Goal: Task Accomplishment & Management: Use online tool/utility

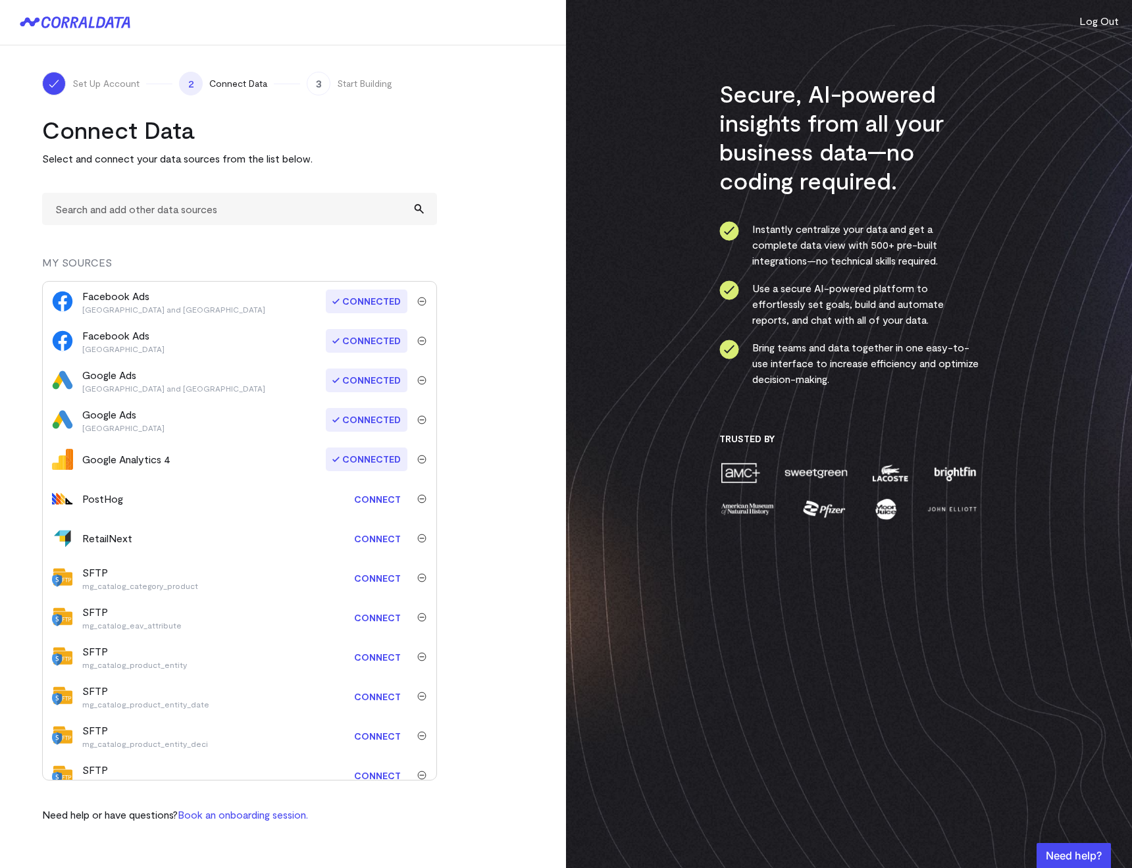
scroll to position [22, 0]
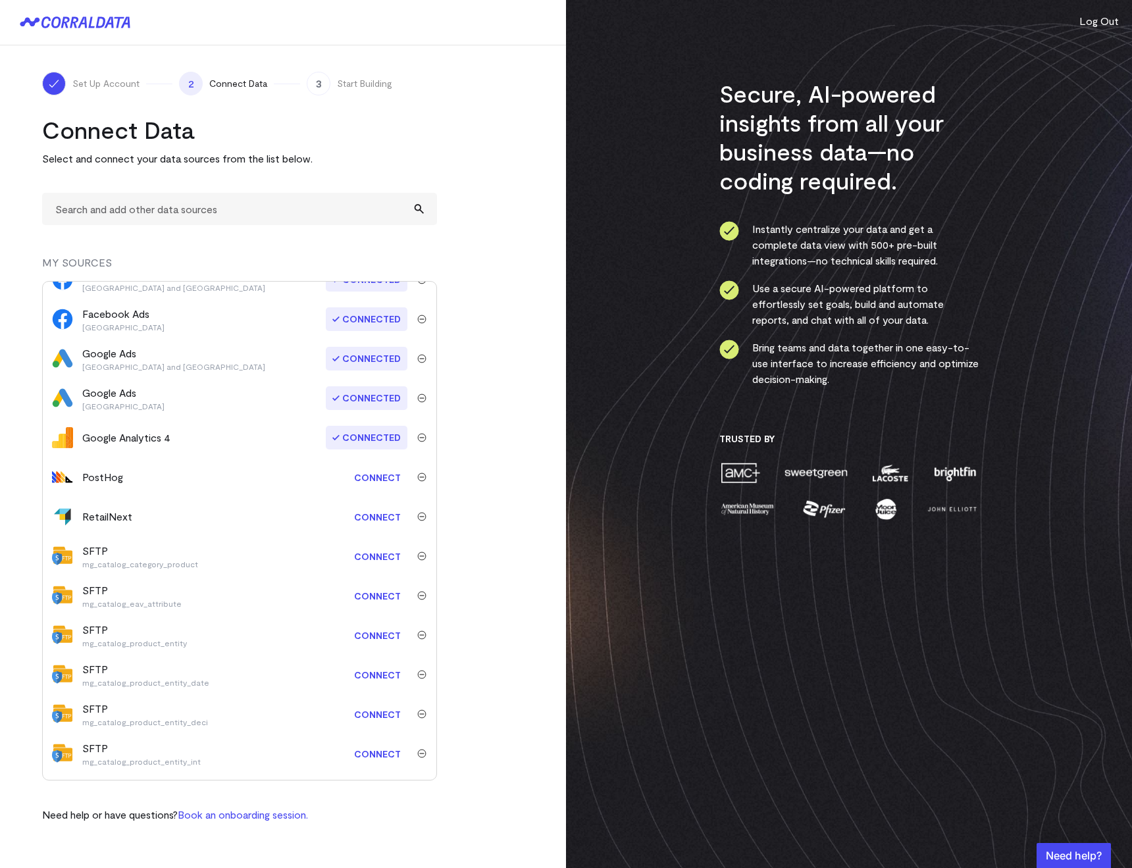
click at [362, 556] on link "Connect" at bounding box center [377, 556] width 60 height 24
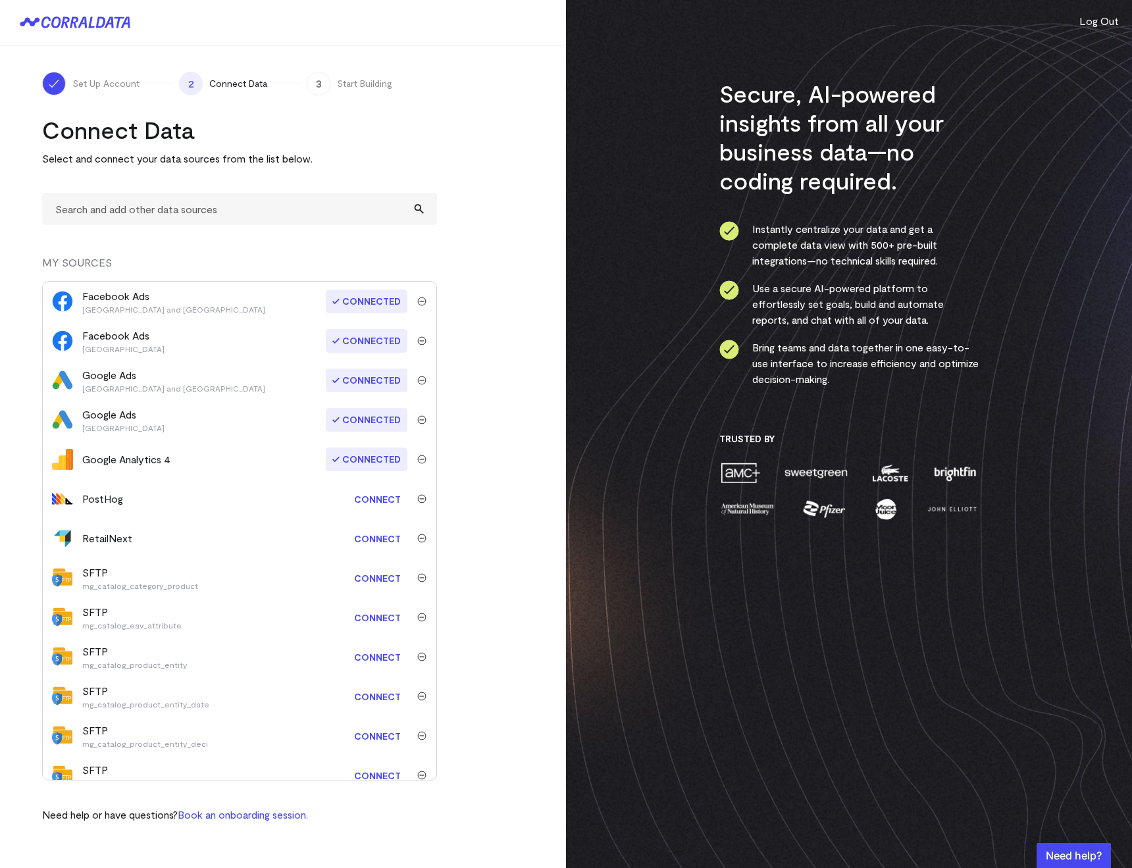
drag, startPoint x: 197, startPoint y: 588, endPoint x: 83, endPoint y: 588, distance: 113.8
click at [83, 588] on div "SFTP mg_catalog_category_product" at bounding box center [204, 577] width 245 height 26
copy p "mg_catalog_category_product"
click at [101, 225] on div "Connect Data Select and connect your data sources from the list below. MY SOURC…" at bounding box center [239, 468] width 395 height 707
click at [89, 217] on input "text" at bounding box center [239, 209] width 395 height 32
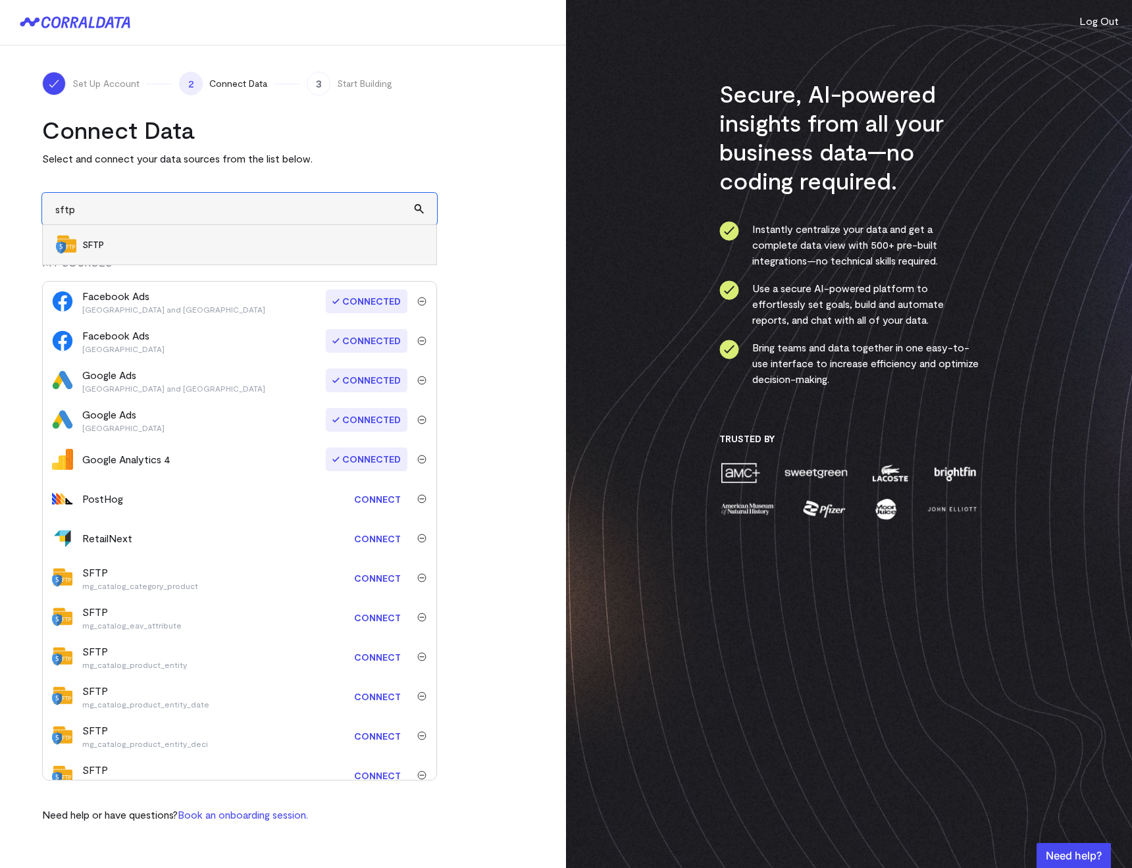
type input "SFTP"
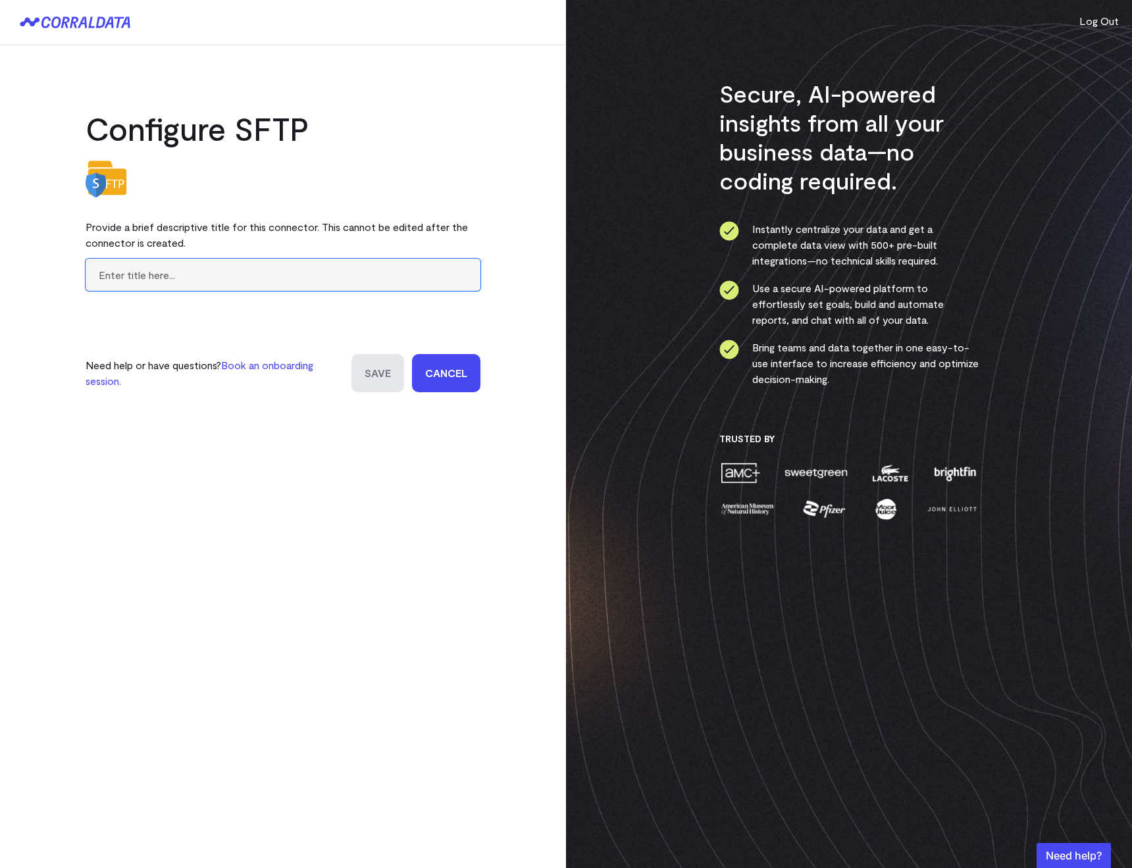
click at [112, 268] on input "text" at bounding box center [283, 275] width 395 height 32
paste input "mg_catalog_category_product"
click at [102, 272] on input "mg_catalog_category_product" at bounding box center [283, 275] width 395 height 32
click at [111, 274] on input "mg_catalog_category_product" at bounding box center [283, 275] width 395 height 32
click at [245, 279] on input "mg_catalog_category_product" at bounding box center [283, 275] width 395 height 32
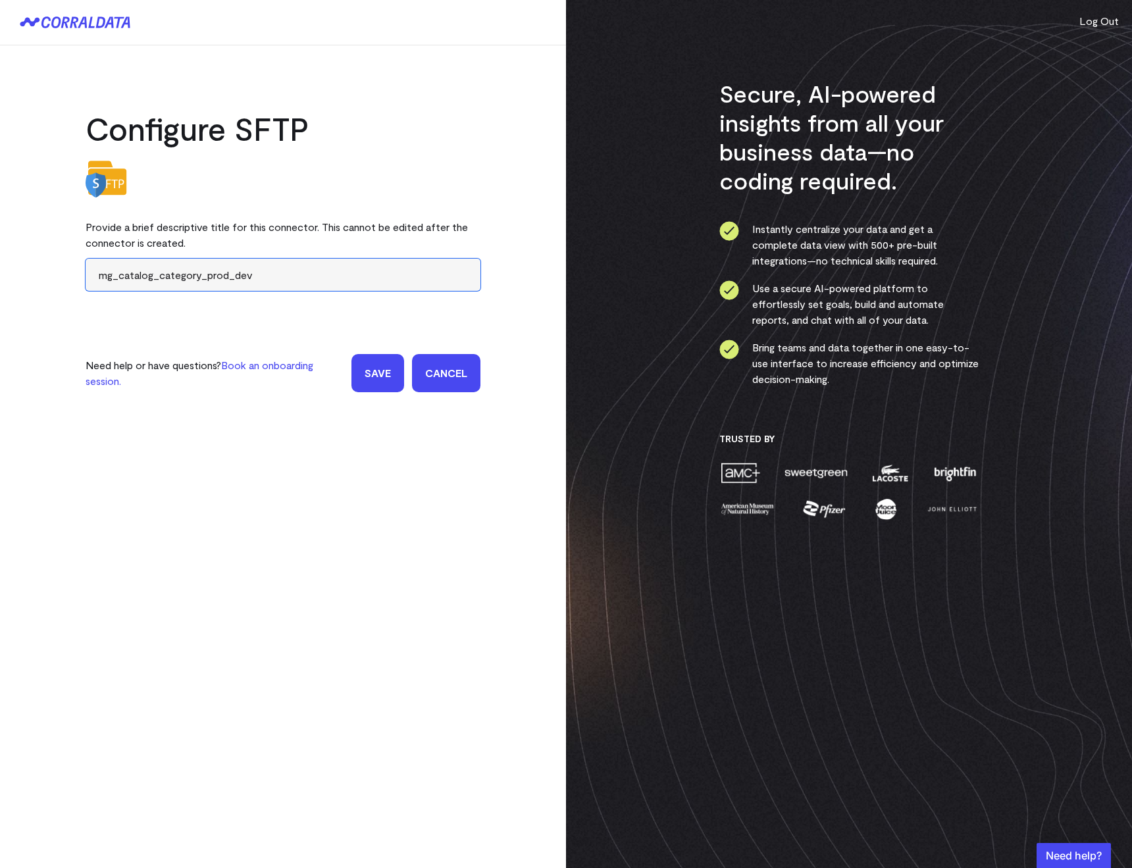
drag, startPoint x: 249, startPoint y: 276, endPoint x: 235, endPoint y: 274, distance: 14.7
click at [235, 274] on input "mg_catalog_category_prod_dev" at bounding box center [283, 275] width 395 height 32
type input "mg_catalog_category_prod_TEST"
click at [368, 357] on input "Save" at bounding box center [377, 373] width 53 height 38
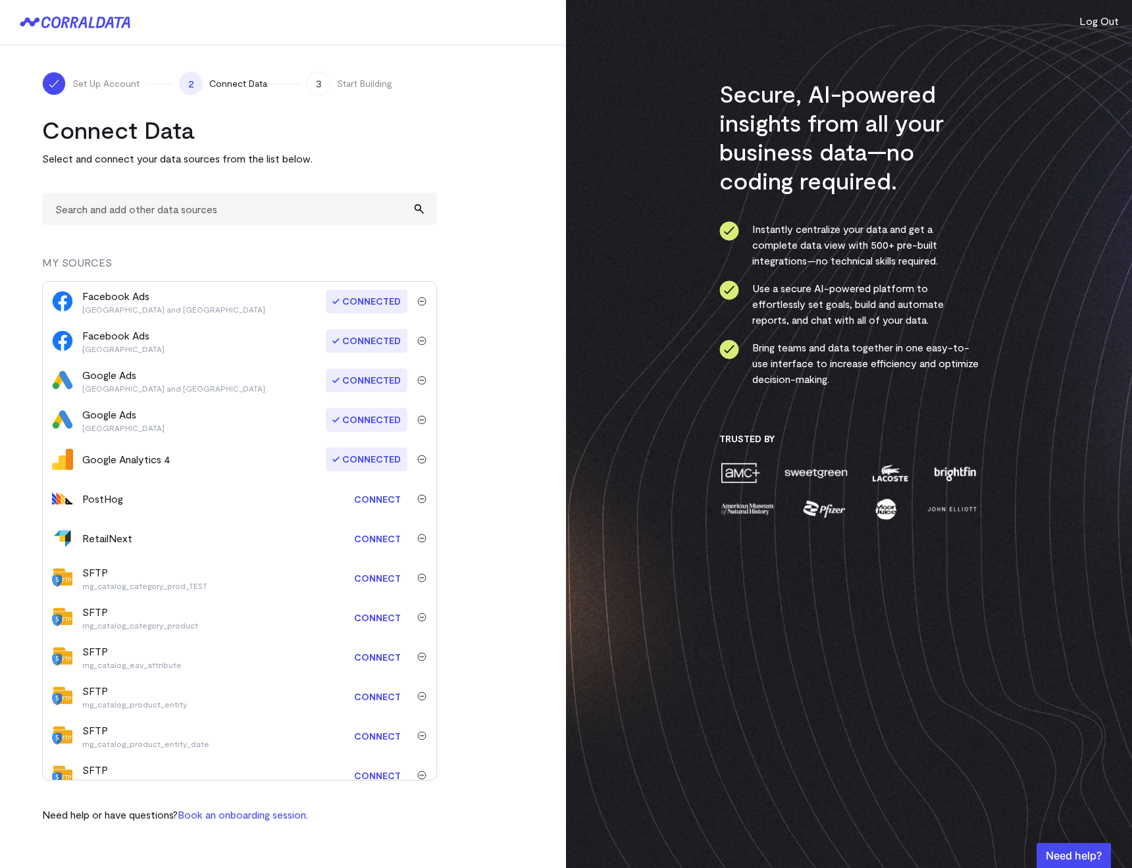
click at [355, 578] on link "Connect" at bounding box center [377, 578] width 60 height 24
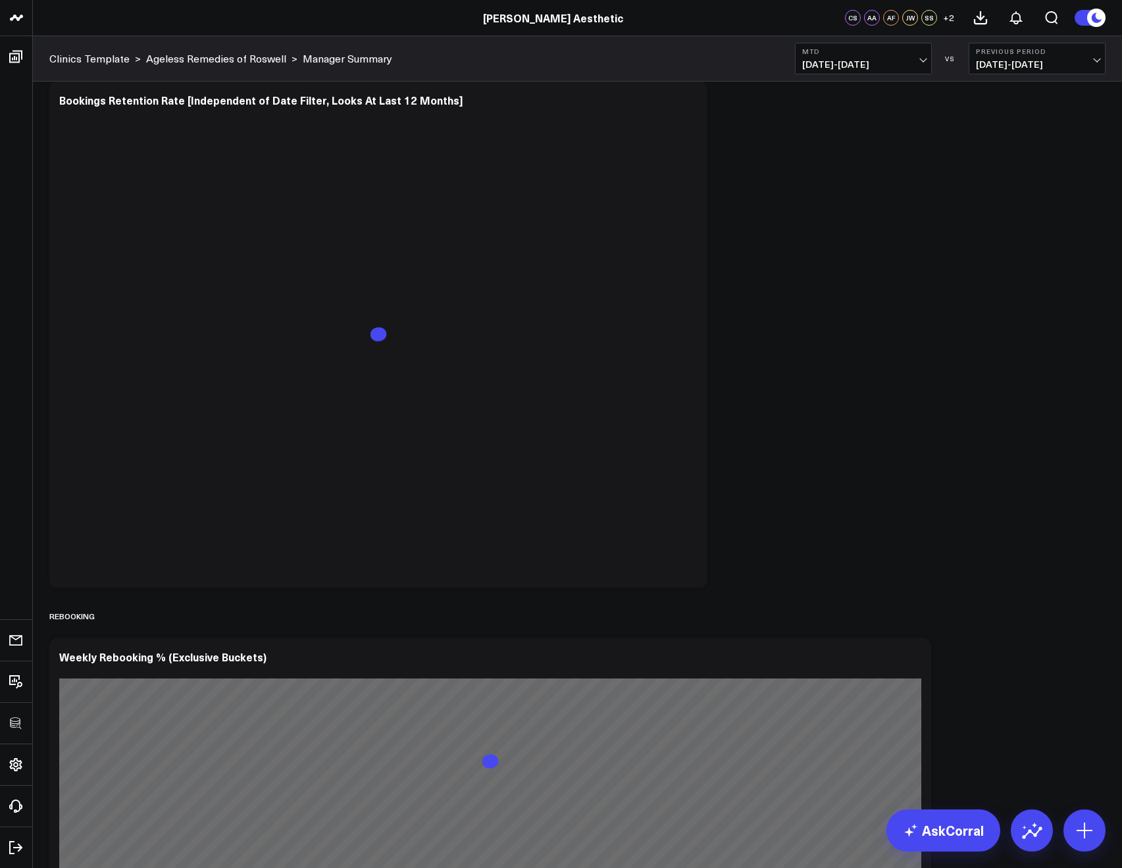
scroll to position [2782, 0]
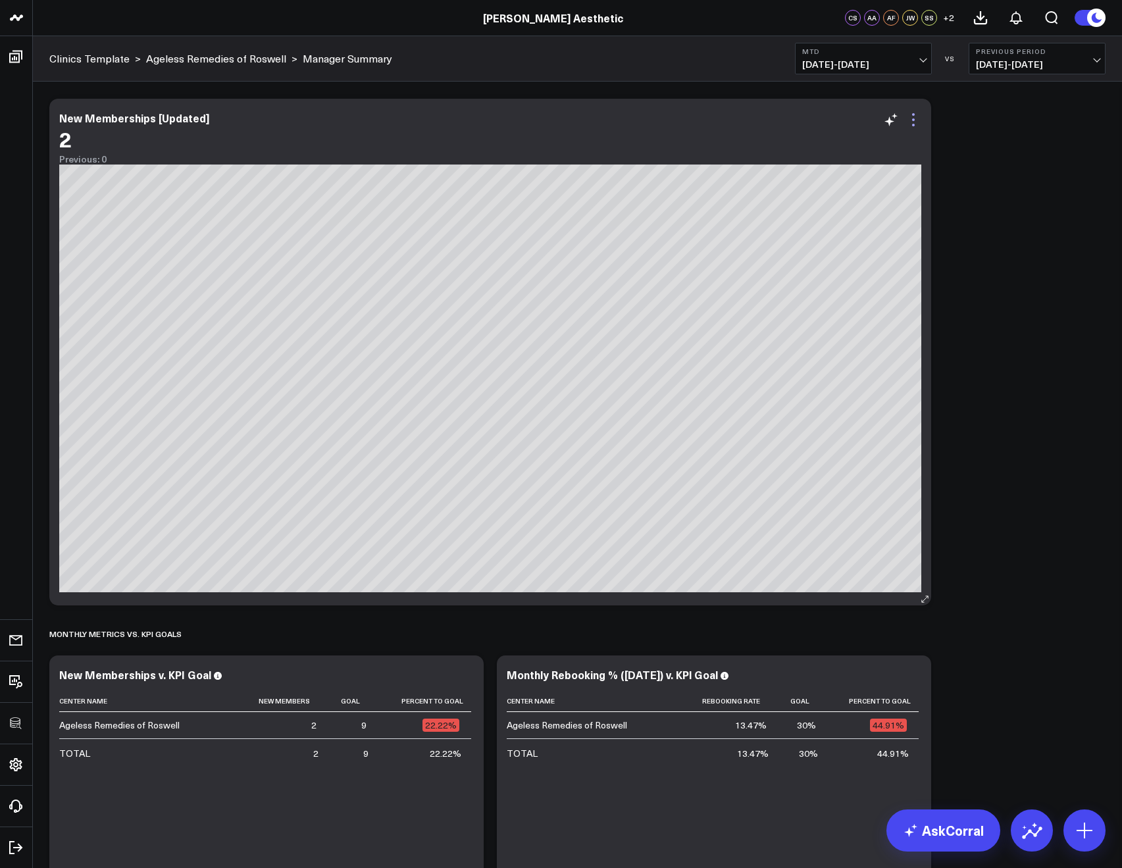
click at [916, 122] on icon at bounding box center [913, 120] width 16 height 16
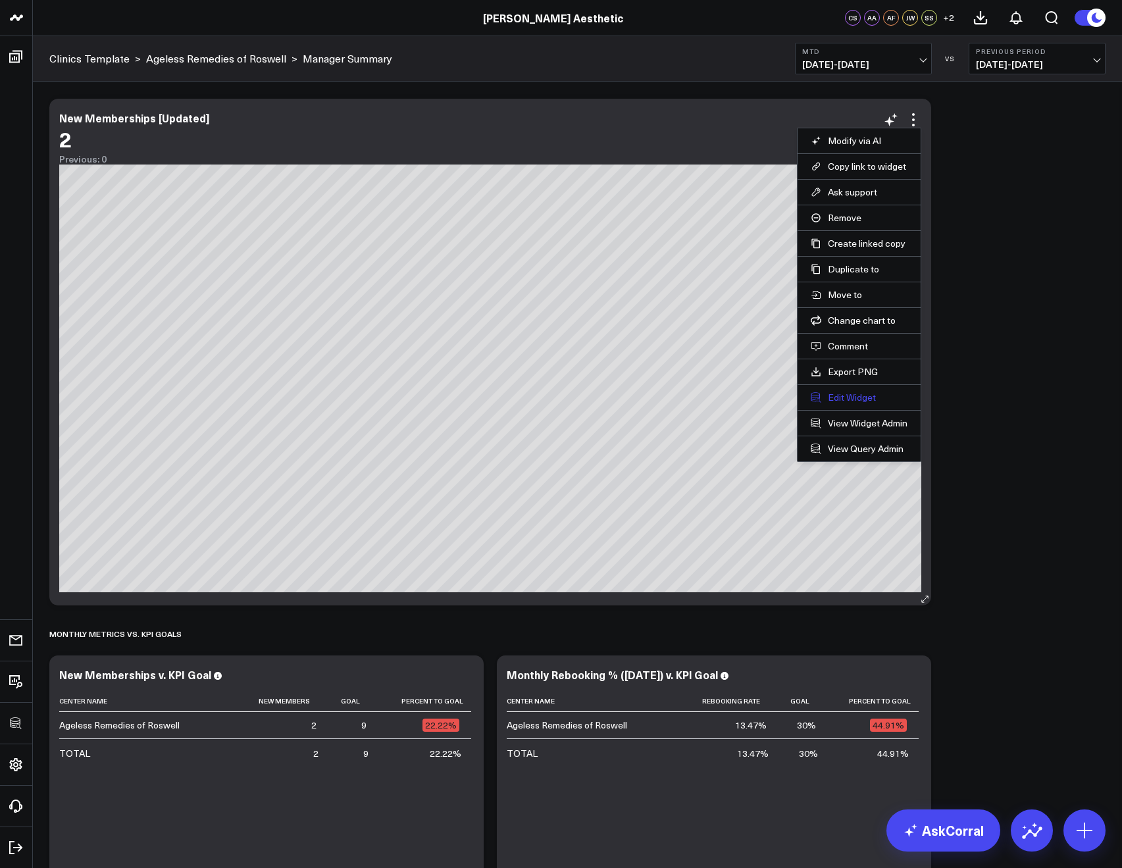
click at [833, 397] on li "Edit Widget" at bounding box center [858, 397] width 123 height 26
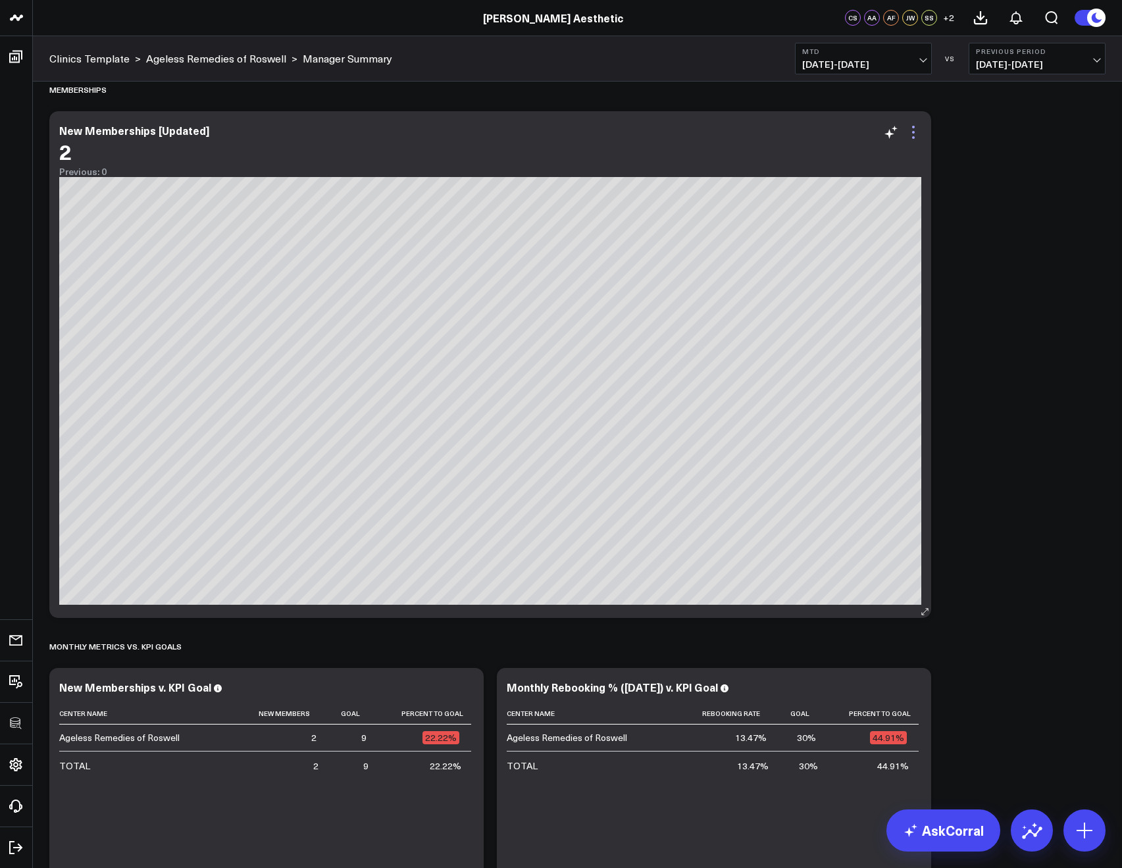
click at [910, 136] on icon at bounding box center [913, 132] width 16 height 16
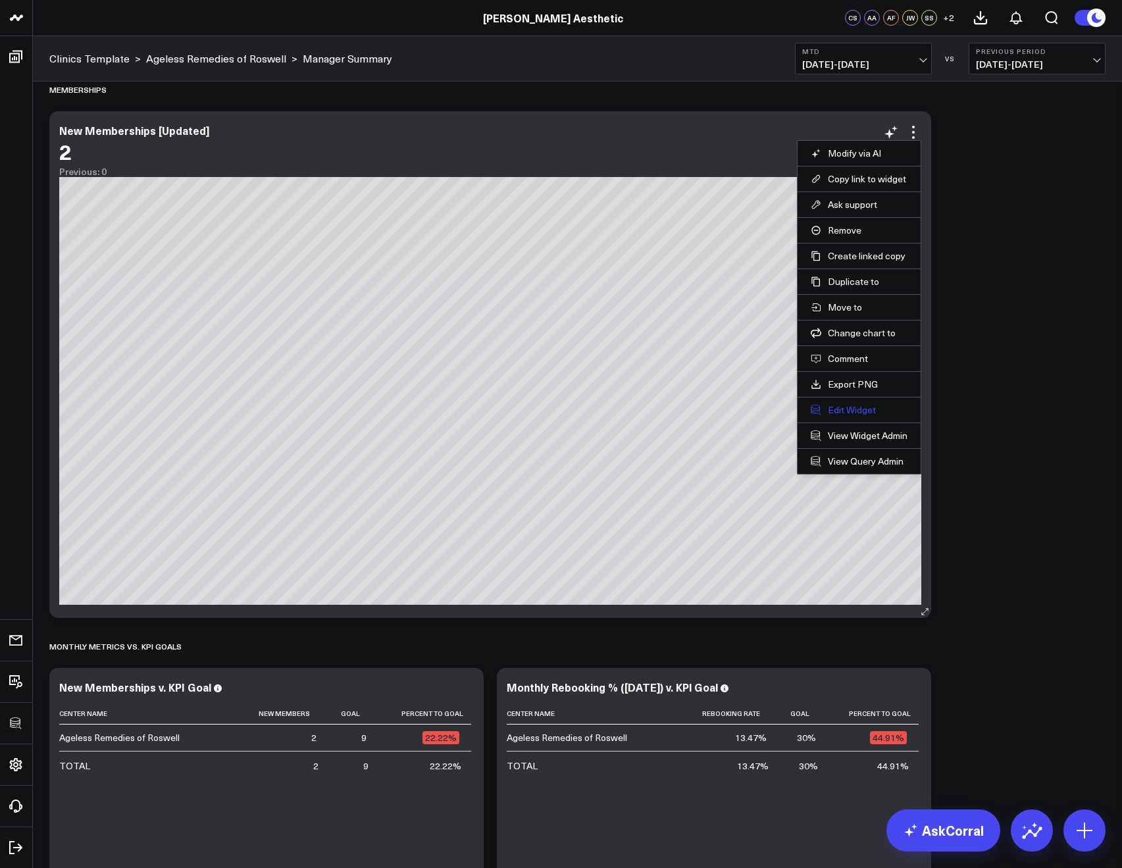
click at [855, 410] on button "Edit Widget" at bounding box center [858, 410] width 97 height 12
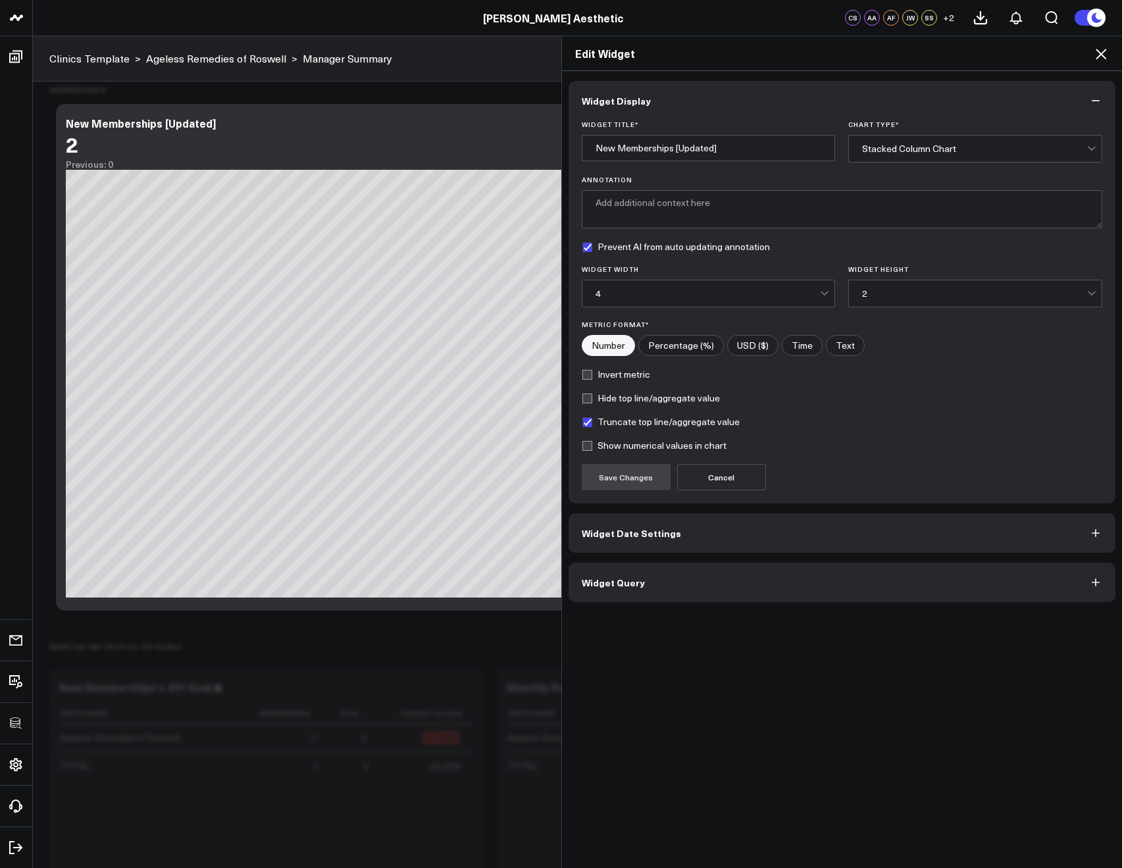
drag, startPoint x: 684, startPoint y: 553, endPoint x: 661, endPoint y: 581, distance: 36.1
click at [675, 564] on div "Widget Display Widget Title * New Memberships [Updated] Chart Type * Stacked Co…" at bounding box center [841, 341] width 547 height 521
click at [661, 581] on button "Widget Query" at bounding box center [841, 581] width 547 height 39
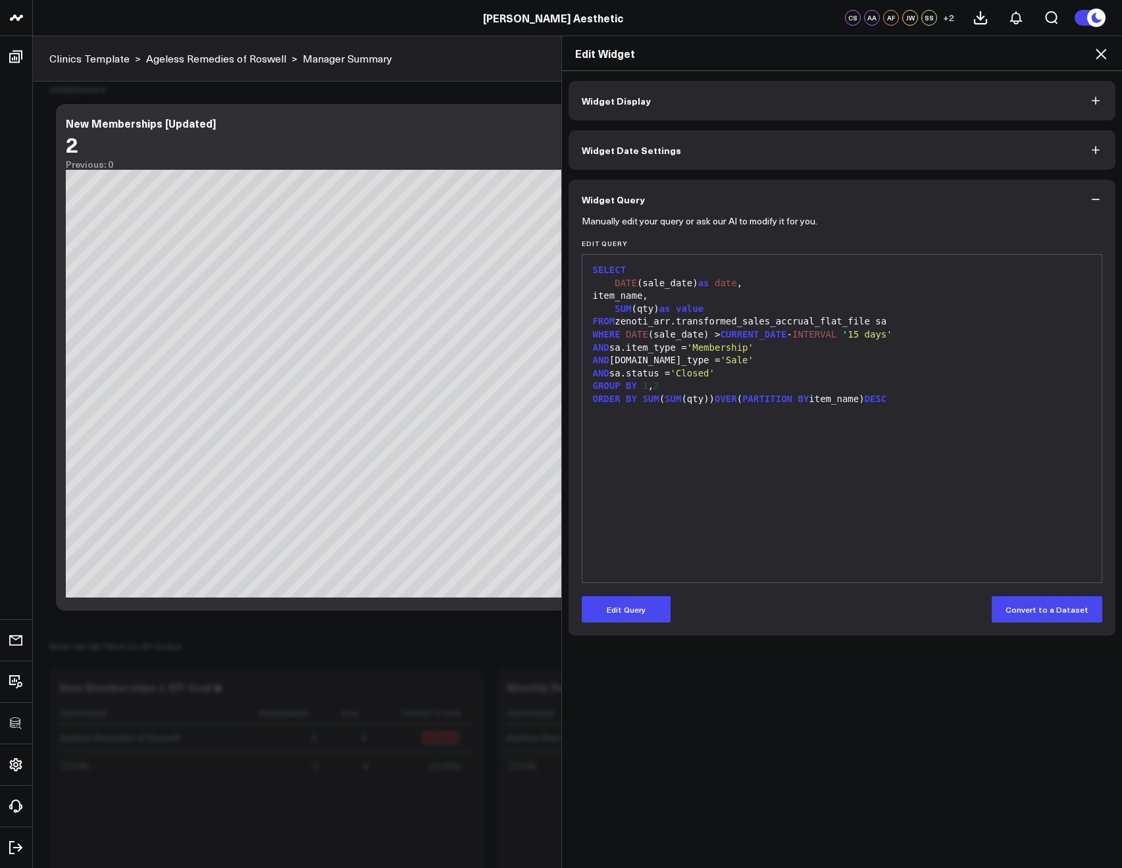
click at [1094, 57] on icon at bounding box center [1101, 54] width 16 height 16
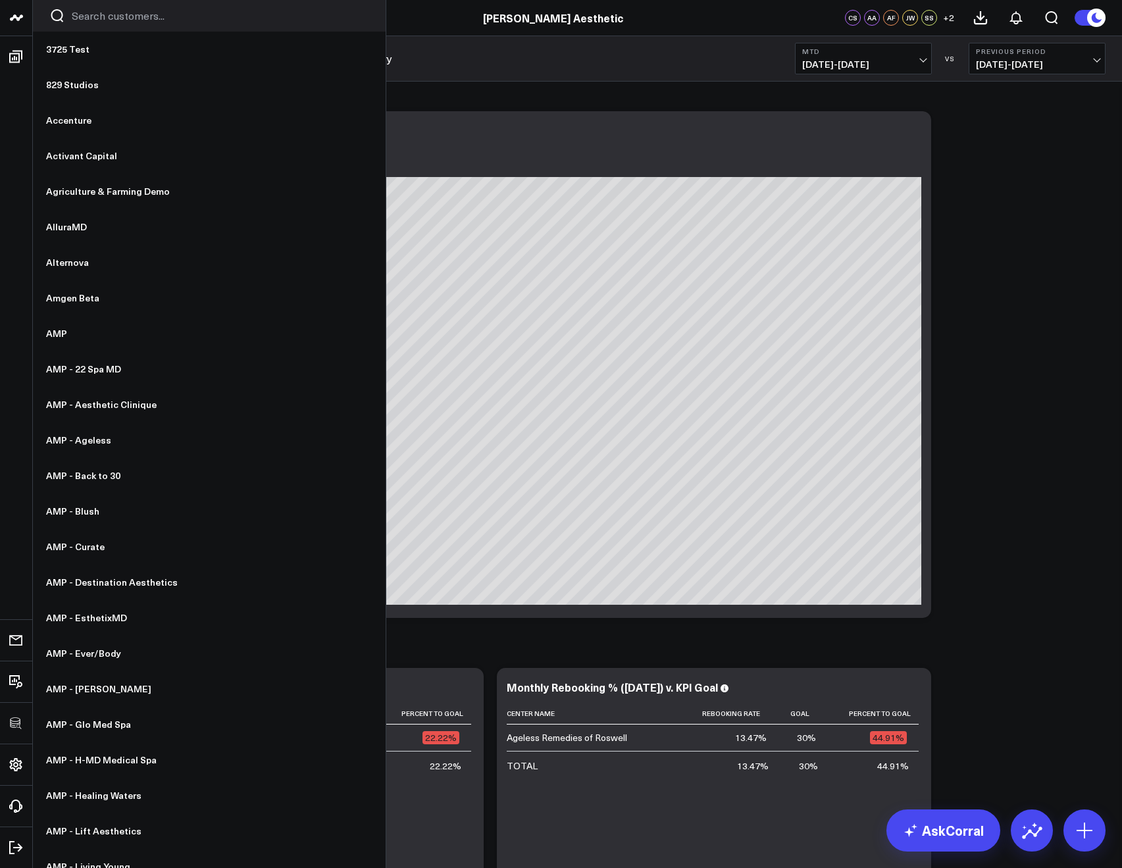
click at [64, 22] on icon "Search customers button" at bounding box center [57, 16] width 16 height 16
click at [74, 18] on input "Search customers input" at bounding box center [220, 16] width 297 height 14
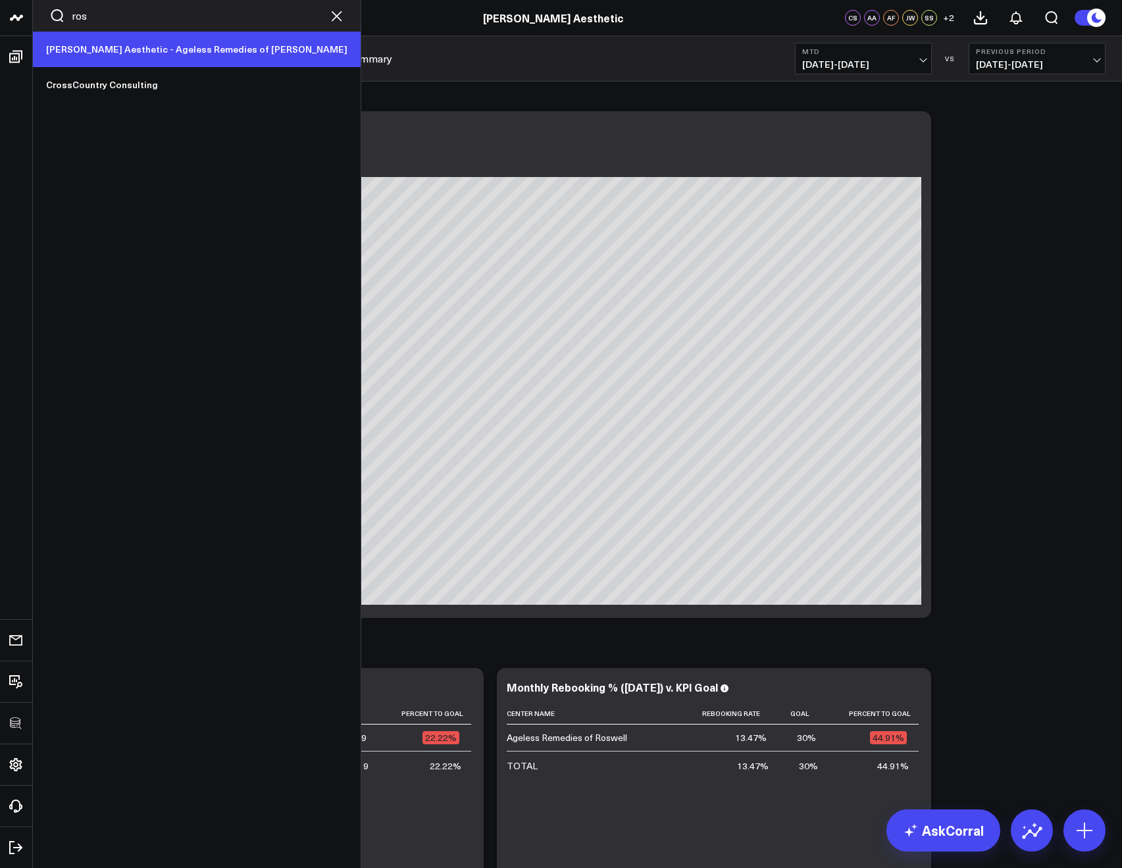
type input "ros"
click at [81, 62] on link "[PERSON_NAME] Aesthetic - Ageless Remedies of [PERSON_NAME]" at bounding box center [197, 50] width 328 height 36
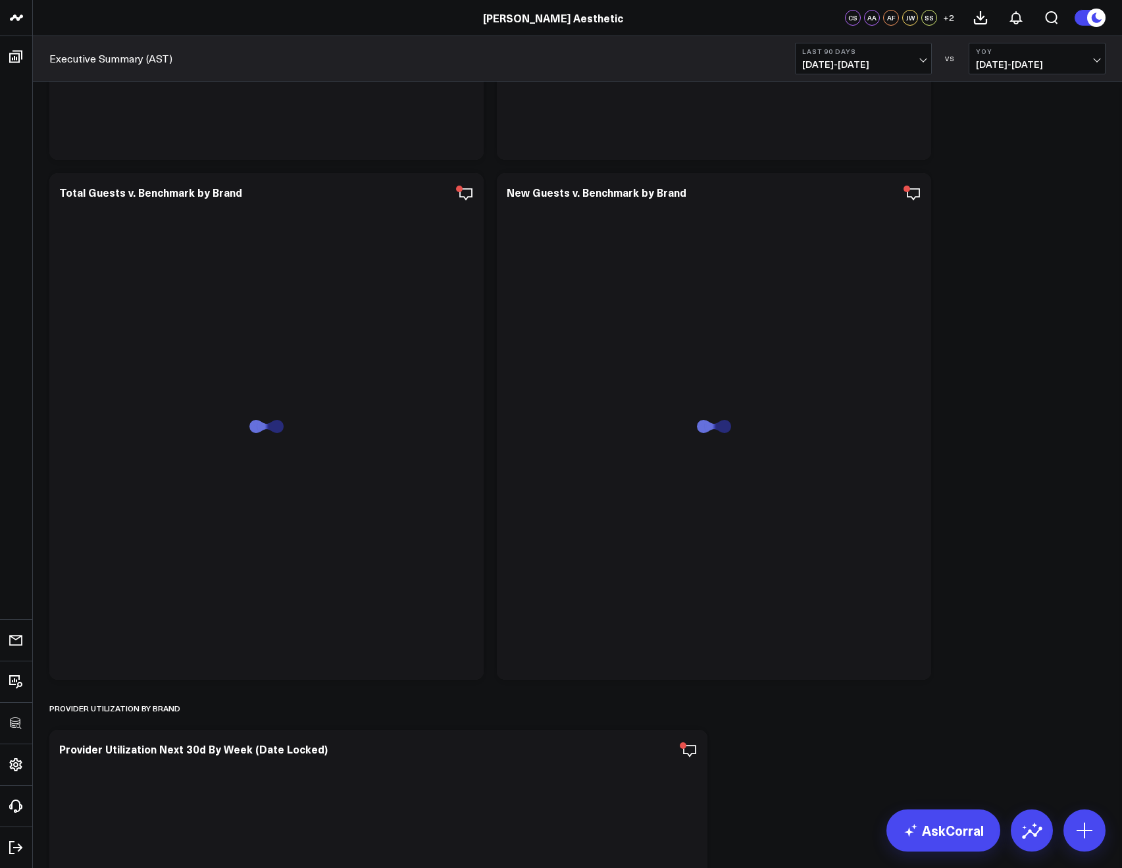
scroll to position [4008, 0]
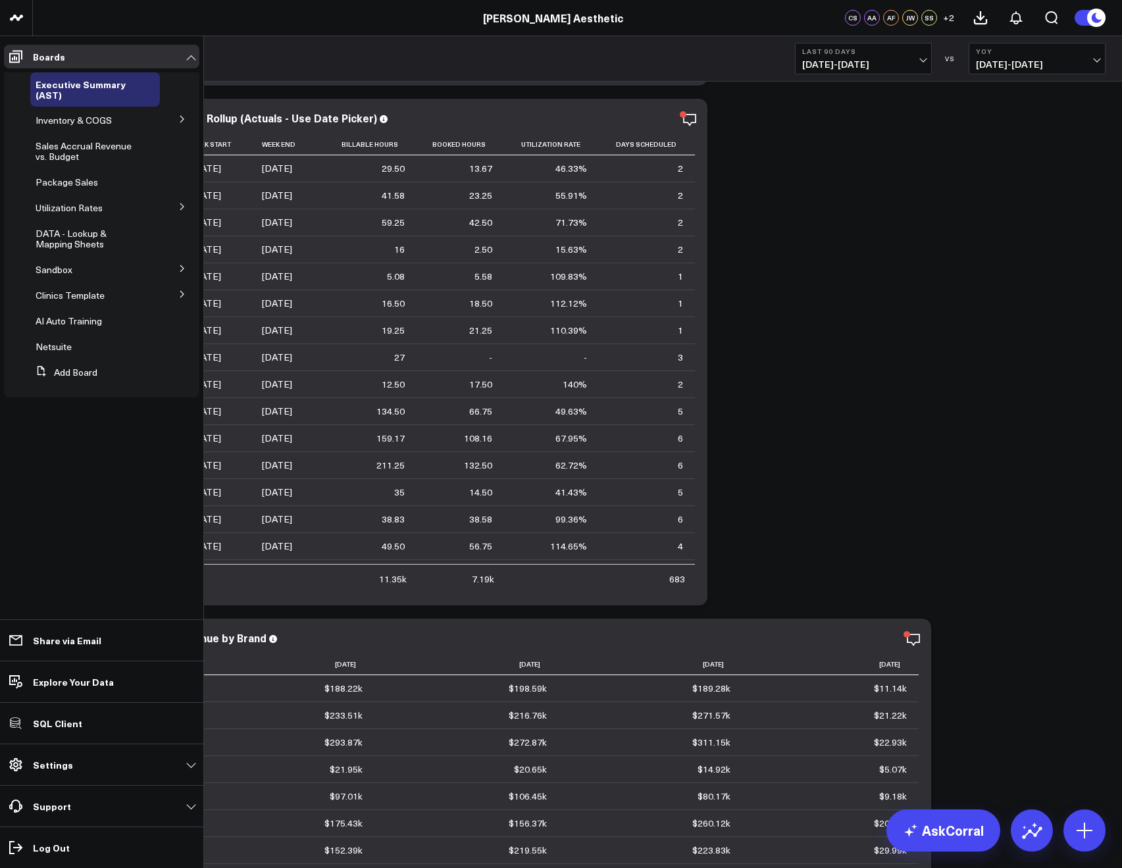
click at [182, 293] on icon at bounding box center [181, 294] width 3 height 7
click at [184, 321] on icon at bounding box center [182, 318] width 8 height 8
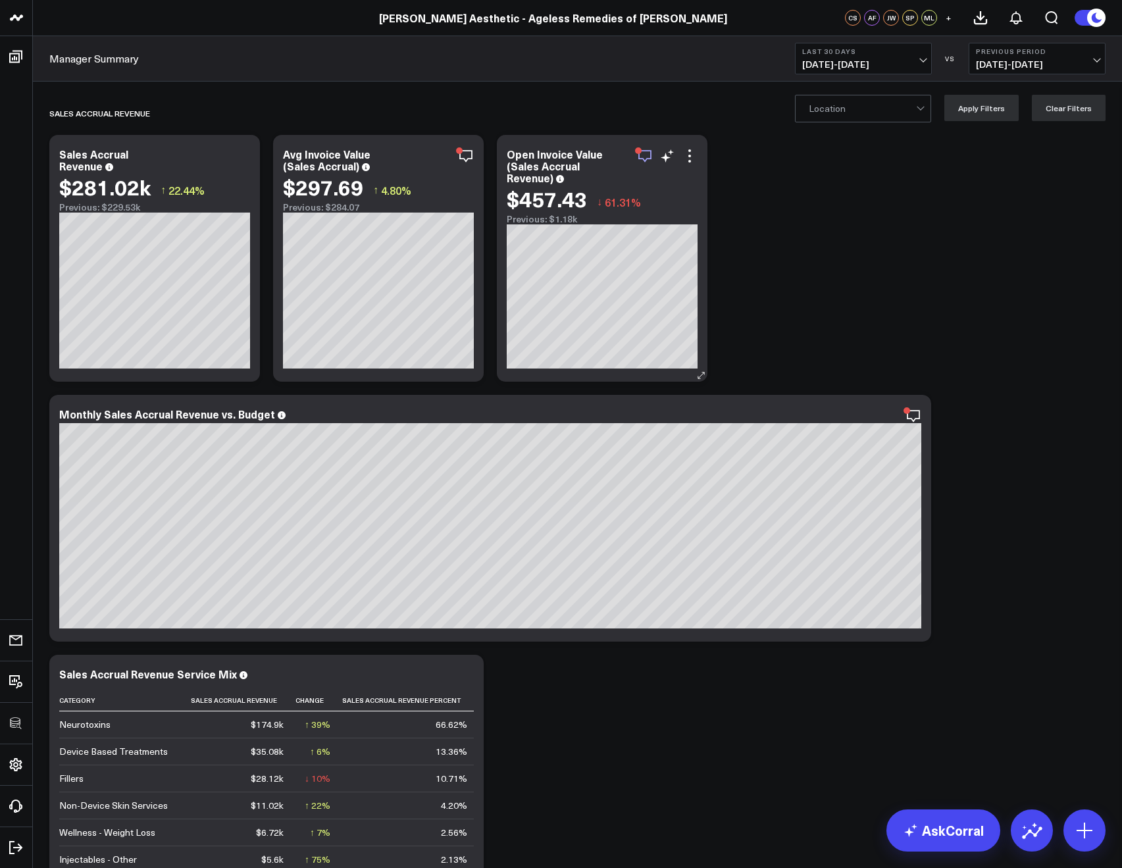
click at [649, 162] on icon "button" at bounding box center [645, 156] width 16 height 16
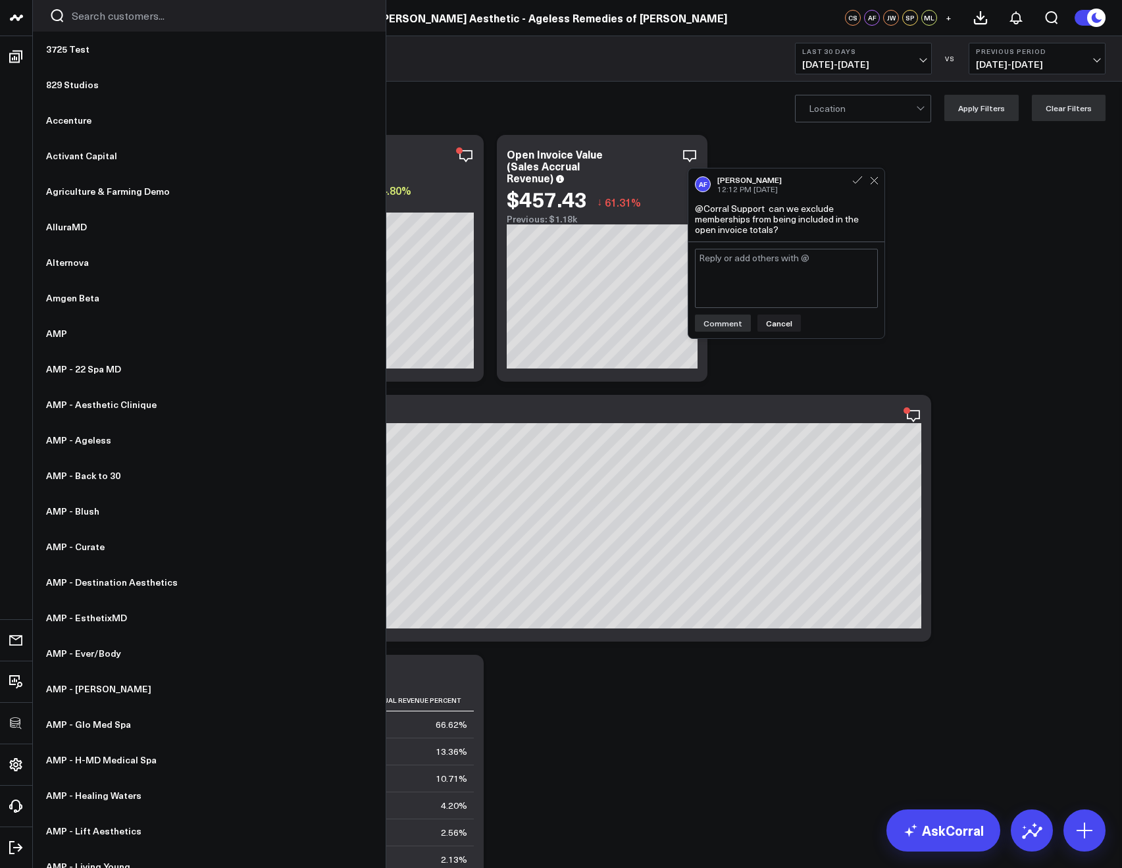
drag, startPoint x: 61, startPoint y: 16, endPoint x: 81, endPoint y: 11, distance: 20.6
click at [62, 16] on icon "Search customers button" at bounding box center [57, 15] width 12 height 13
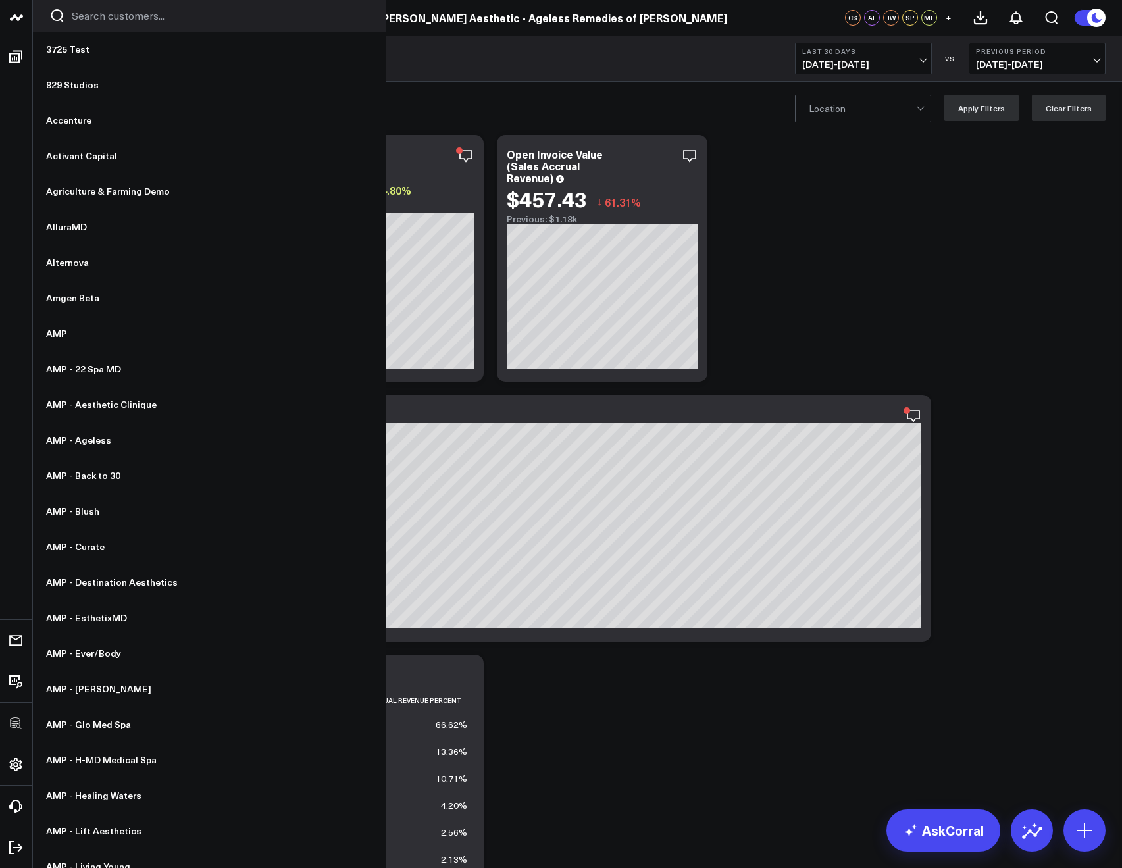
click at [81, 11] on input "Search customers input" at bounding box center [220, 16] width 297 height 14
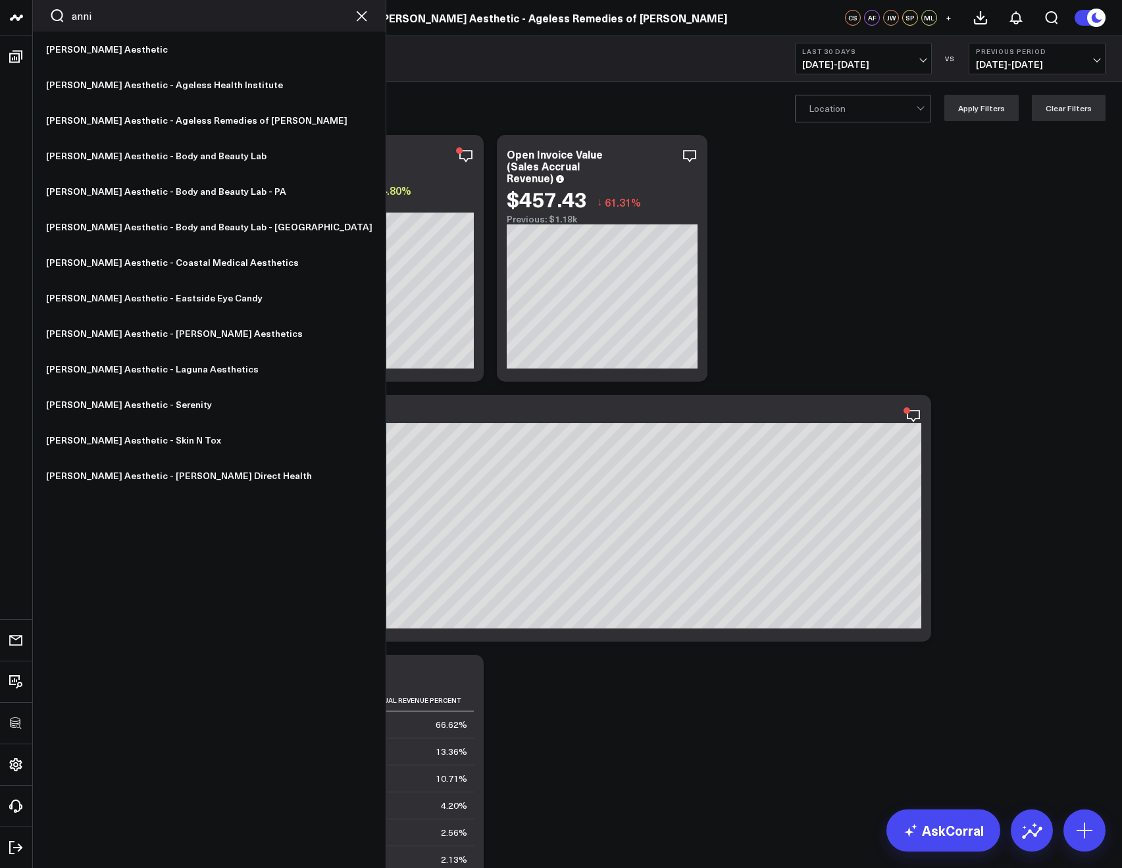
type input "annie"
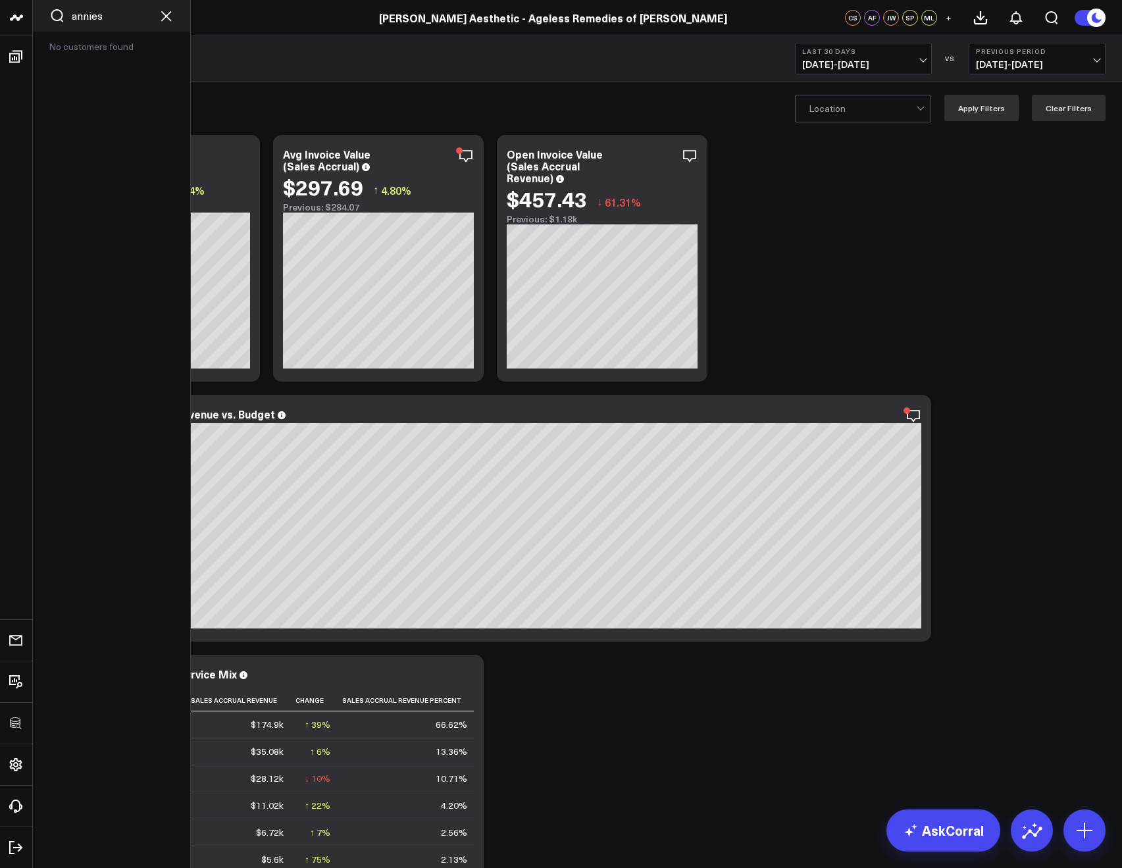
click at [110, 21] on input "annies" at bounding box center [112, 16] width 80 height 14
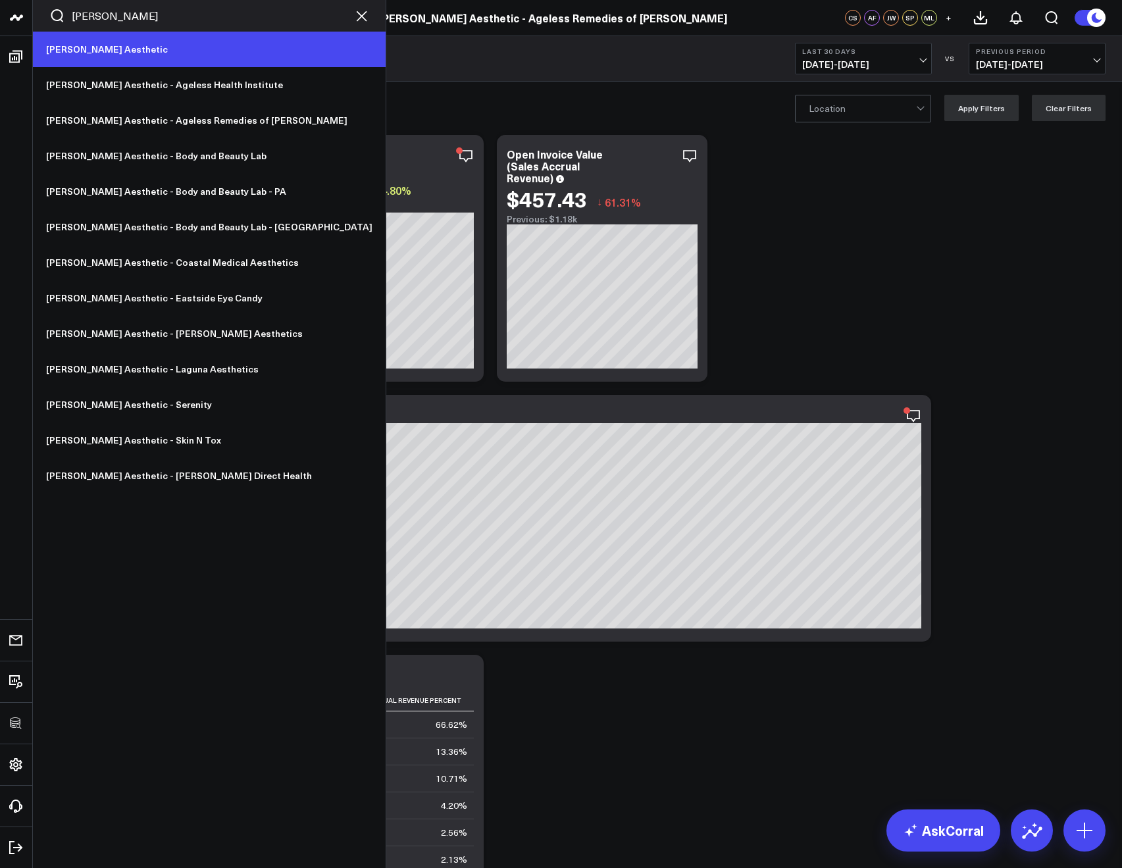
click at [109, 46] on link "[PERSON_NAME] Aesthetic" at bounding box center [209, 50] width 353 height 36
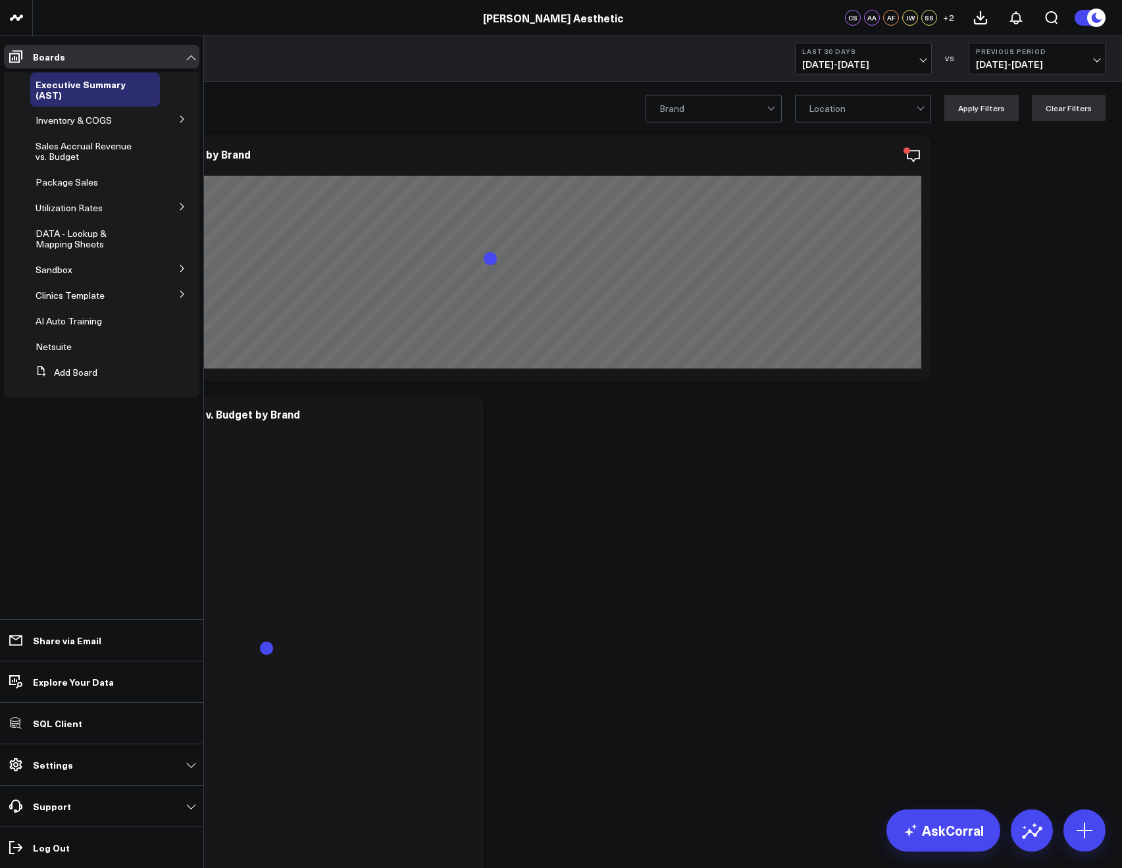
click at [180, 290] on icon at bounding box center [182, 294] width 8 height 8
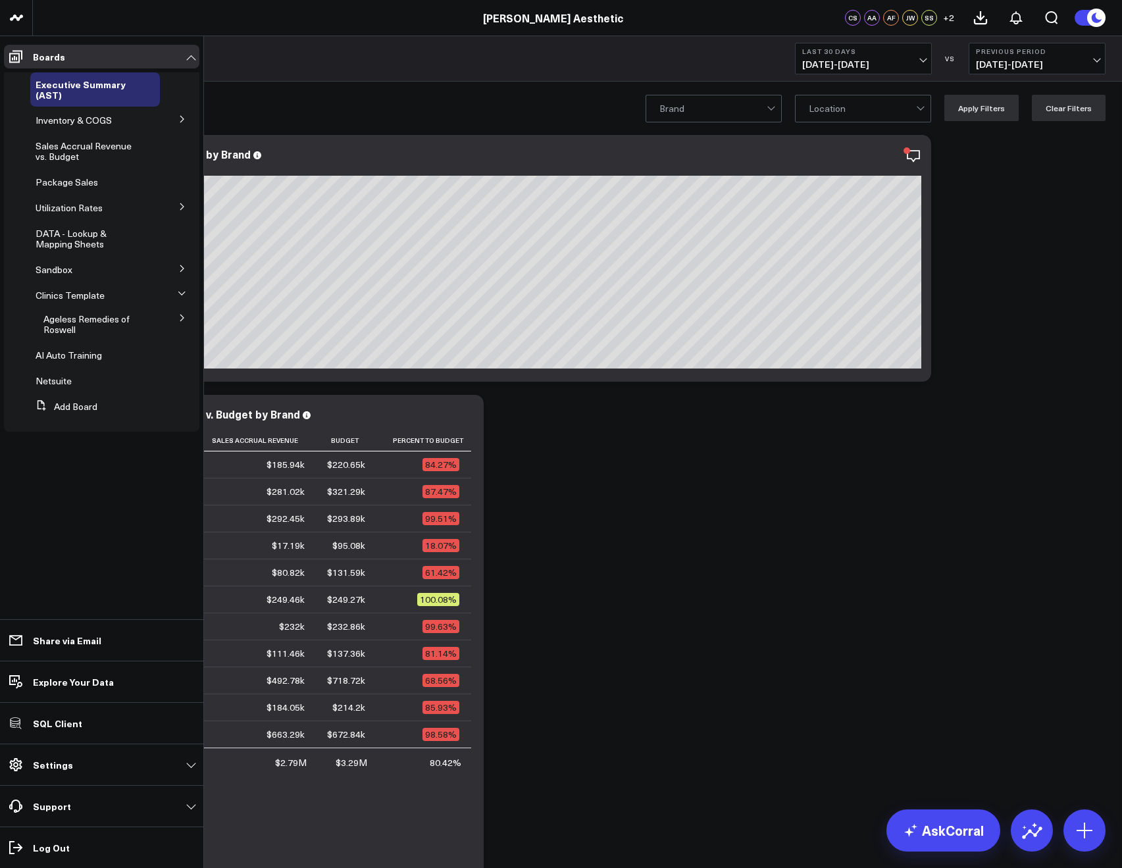
click at [182, 314] on icon at bounding box center [182, 318] width 8 height 8
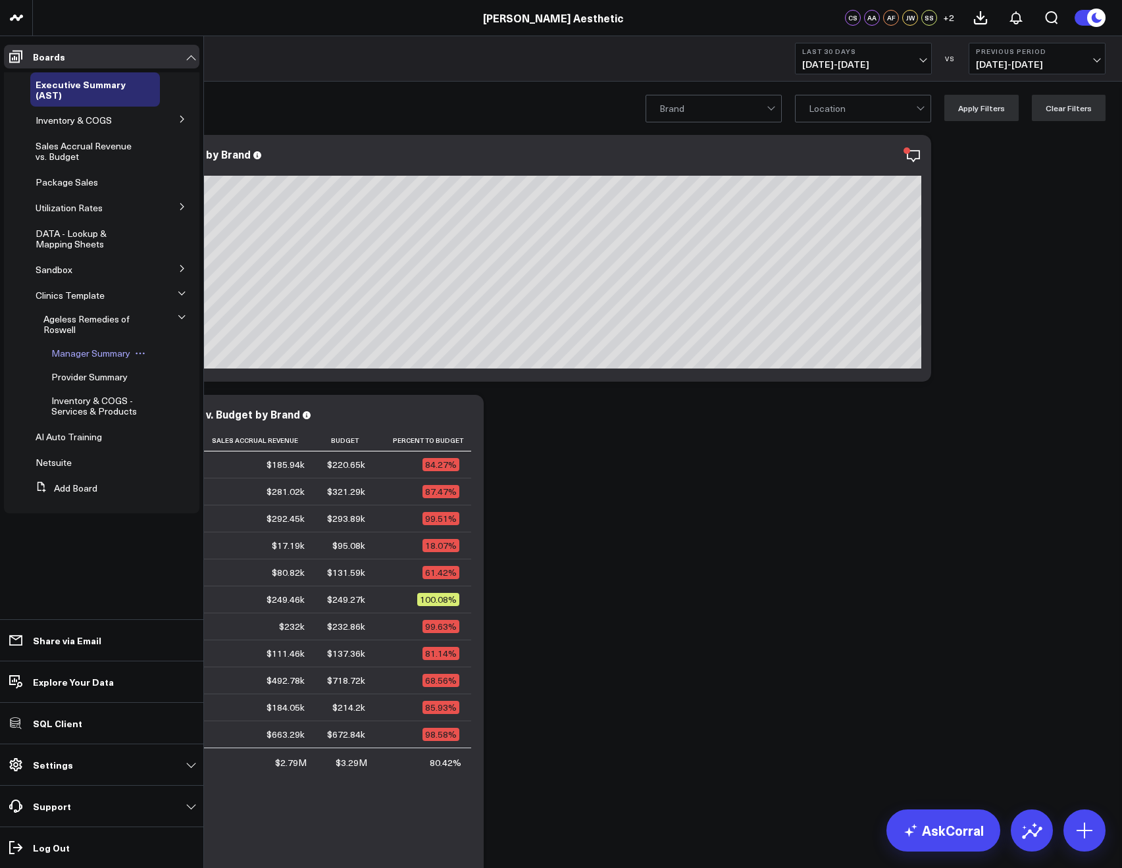
click at [78, 351] on span "Manager Summary" at bounding box center [90, 353] width 79 height 12
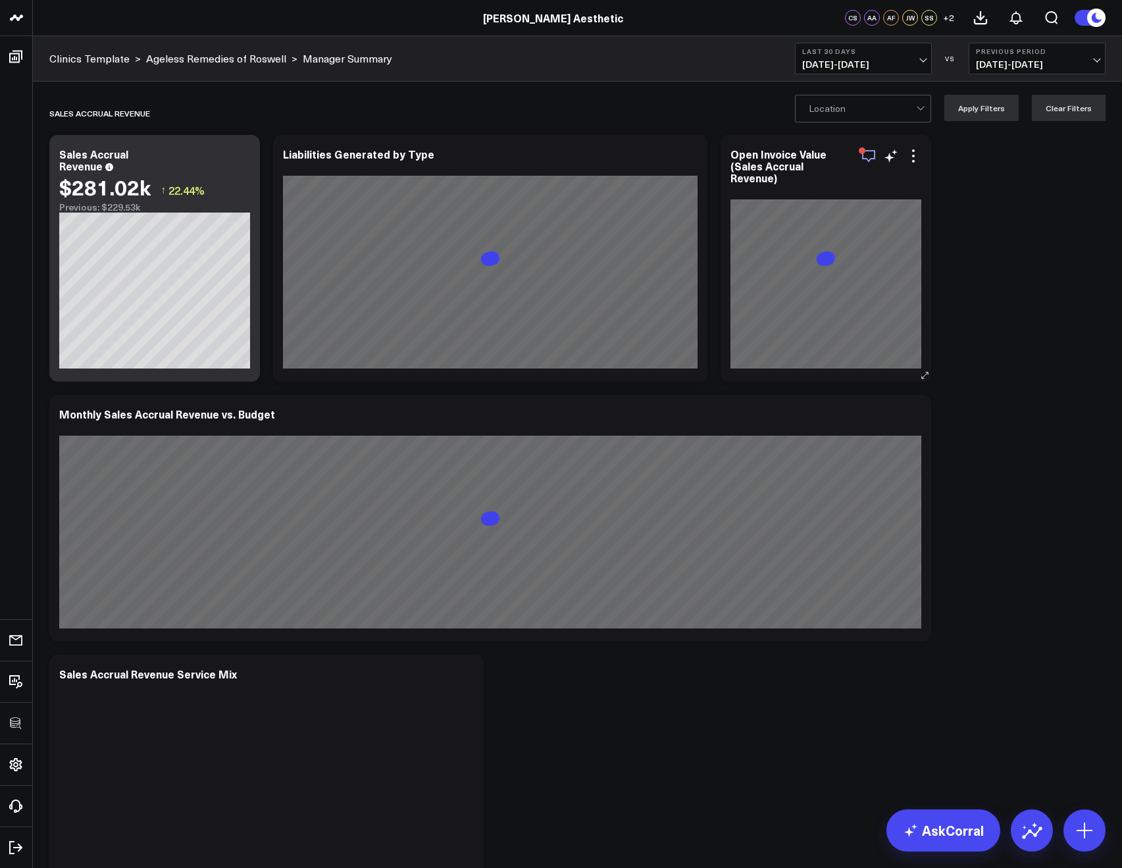
click at [870, 157] on icon "button" at bounding box center [868, 156] width 16 height 16
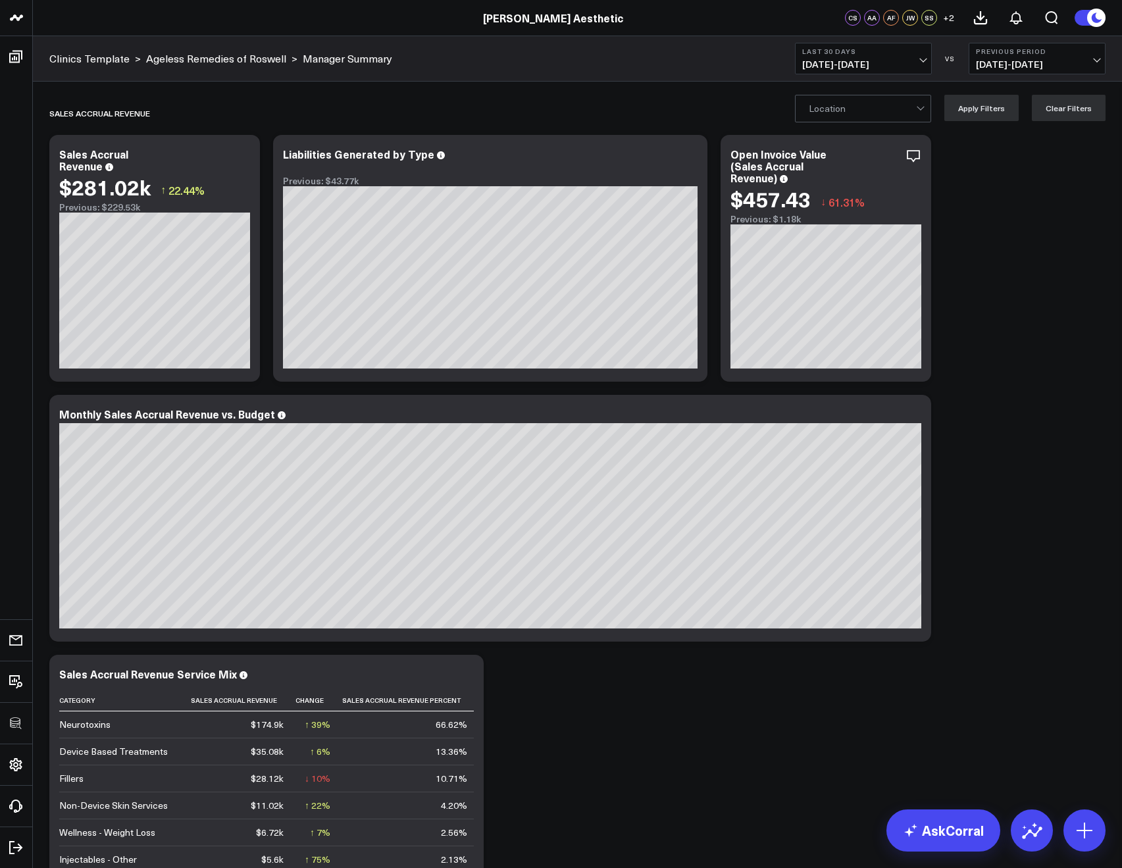
click at [916, 155] on icon at bounding box center [913, 156] width 16 height 16
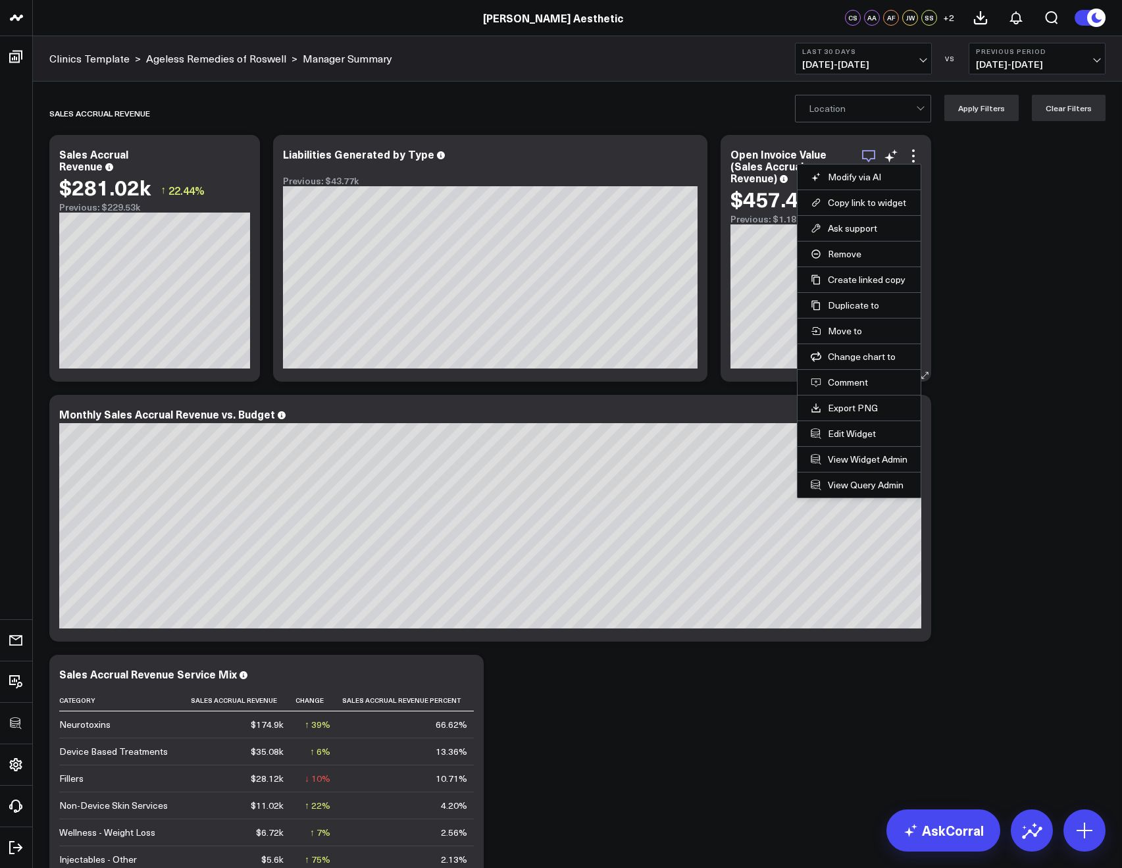
click at [861, 155] on icon "button" at bounding box center [868, 156] width 16 height 16
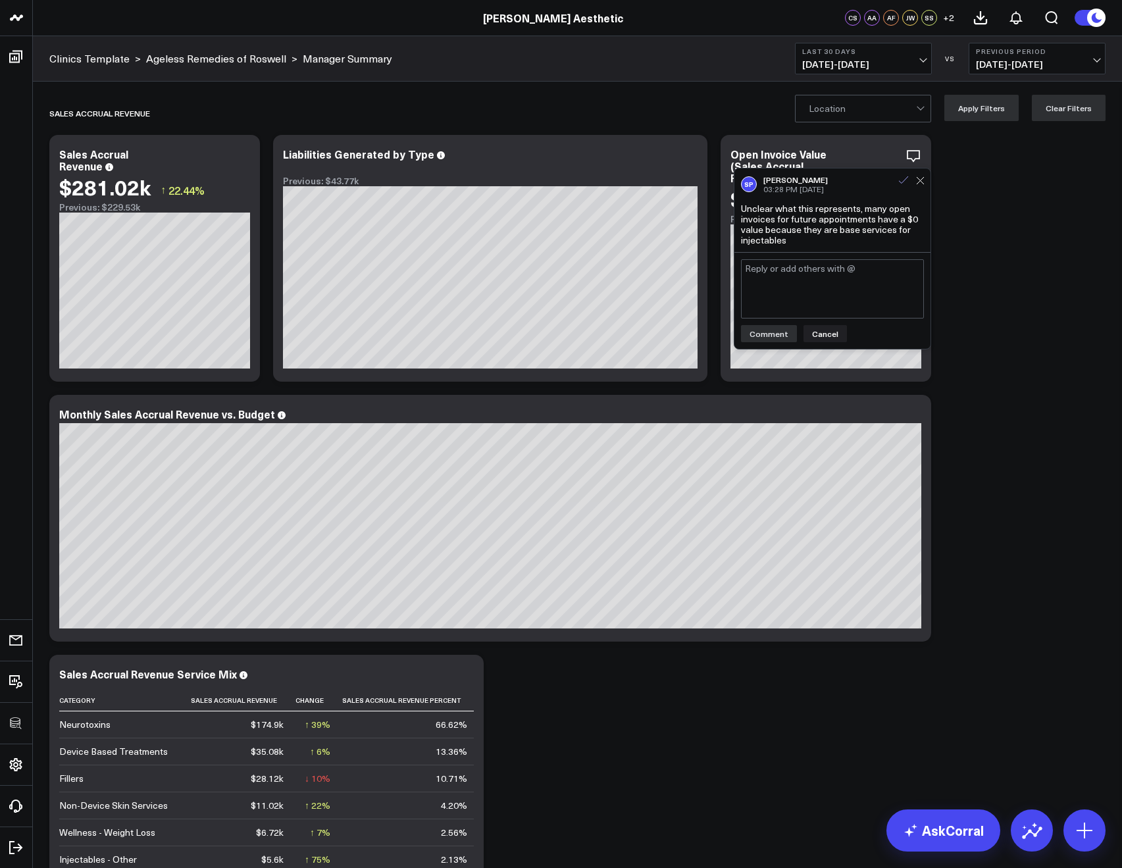
click at [903, 183] on icon at bounding box center [903, 180] width 12 height 12
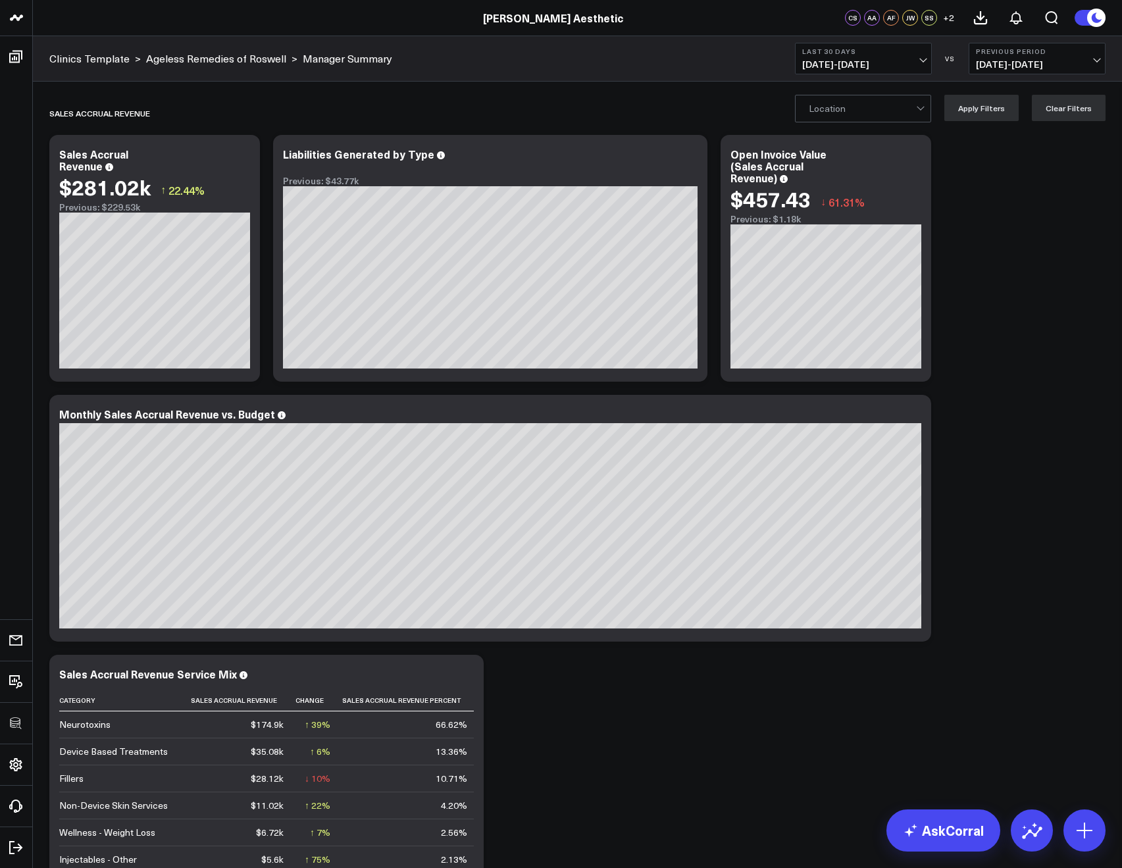
click at [912, 152] on icon at bounding box center [913, 156] width 16 height 16
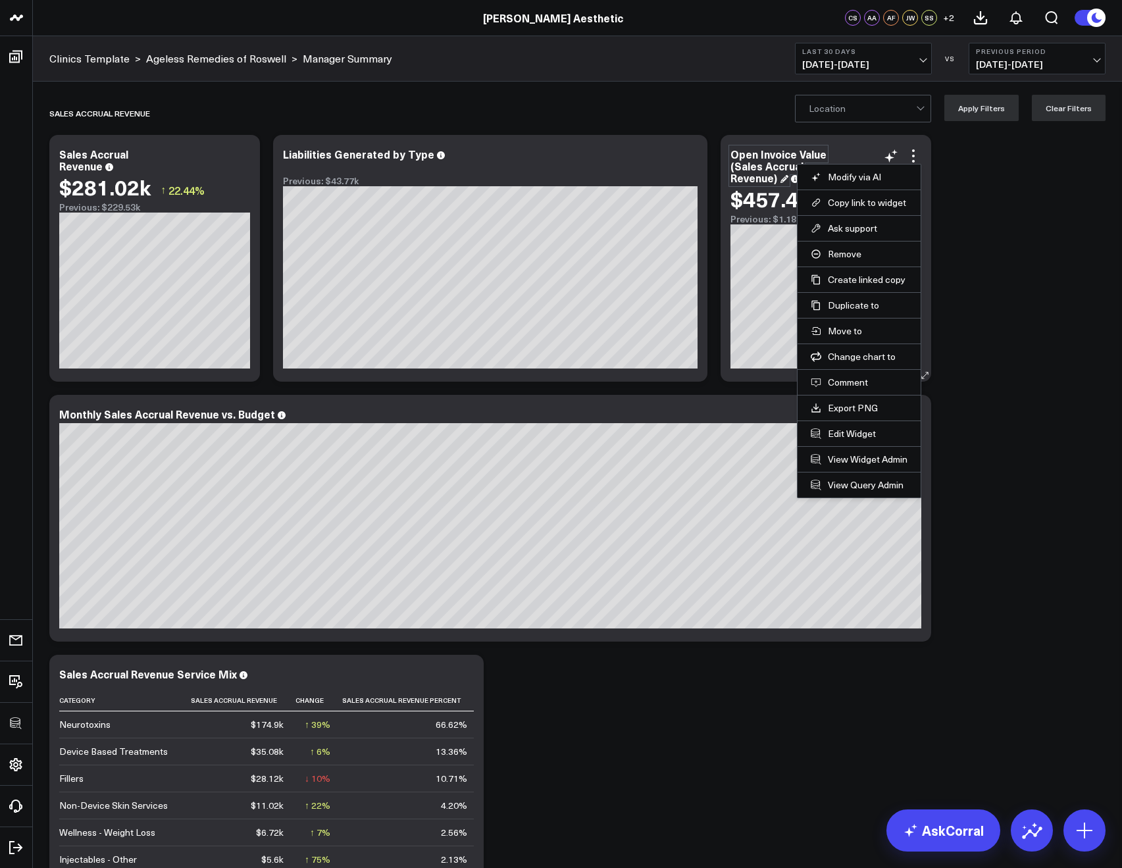
click at [754, 170] on div "Open Invoice Value (Sales Accrual Revenue)" at bounding box center [778, 166] width 96 height 38
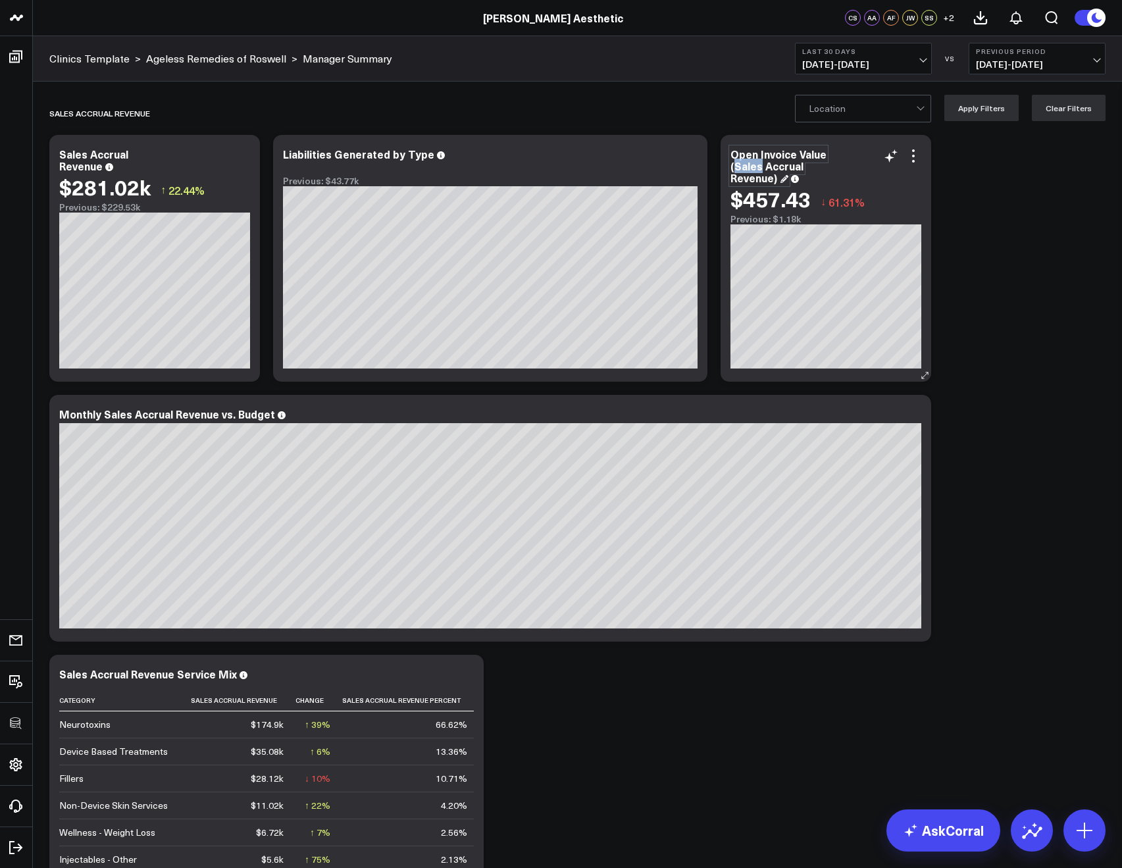
click at [754, 170] on div "Open Invoice Value (Sales Accrual Revenue)" at bounding box center [778, 166] width 96 height 38
copy div "Open Invoice Value (Sales Accrual Revenue)"
click at [916, 157] on icon at bounding box center [913, 156] width 16 height 16
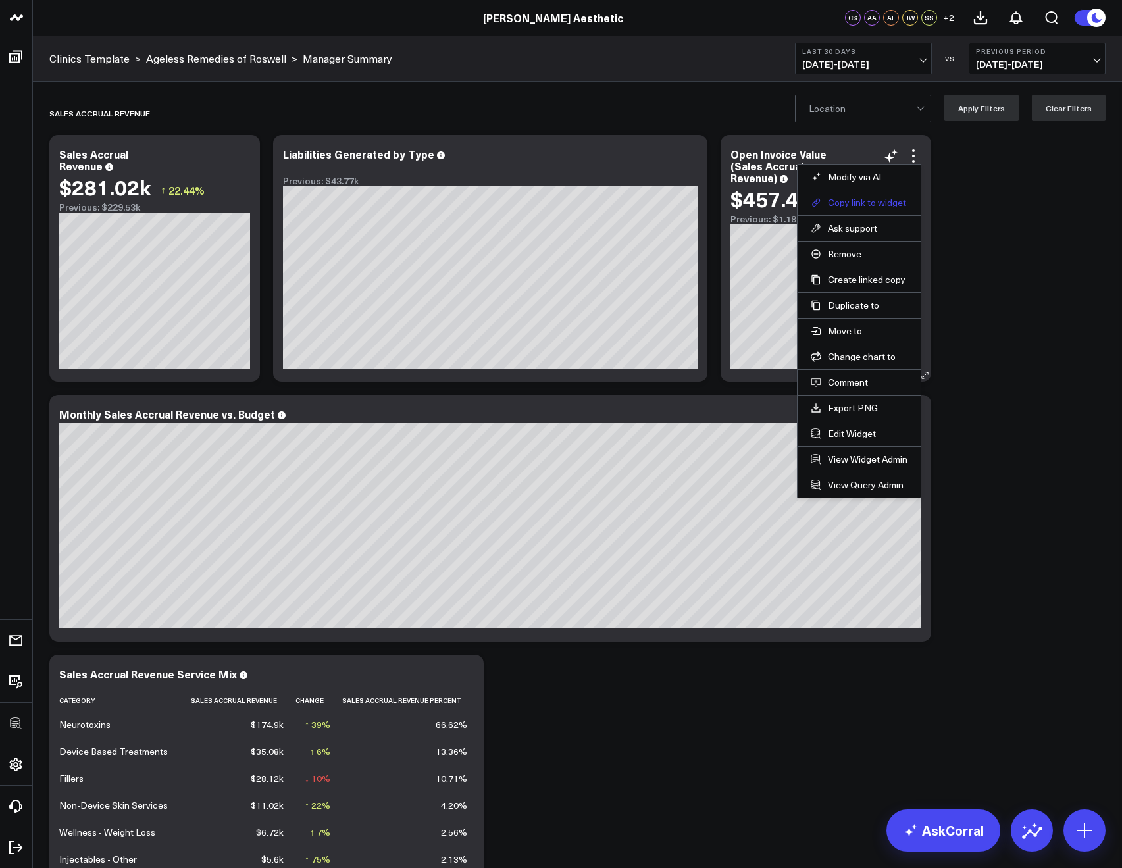
click at [858, 199] on button "Copy link to widget" at bounding box center [858, 203] width 97 height 12
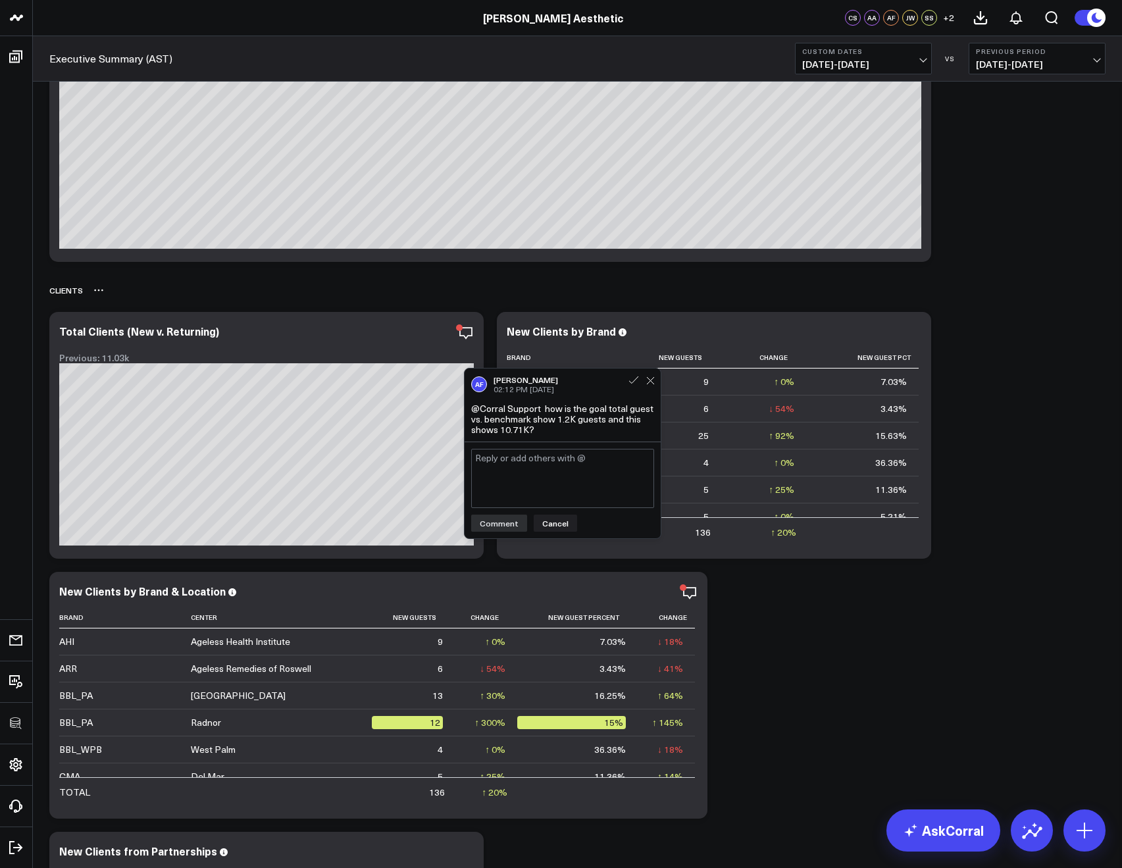
click at [1014, 282] on div "Clients" at bounding box center [577, 290] width 1056 height 30
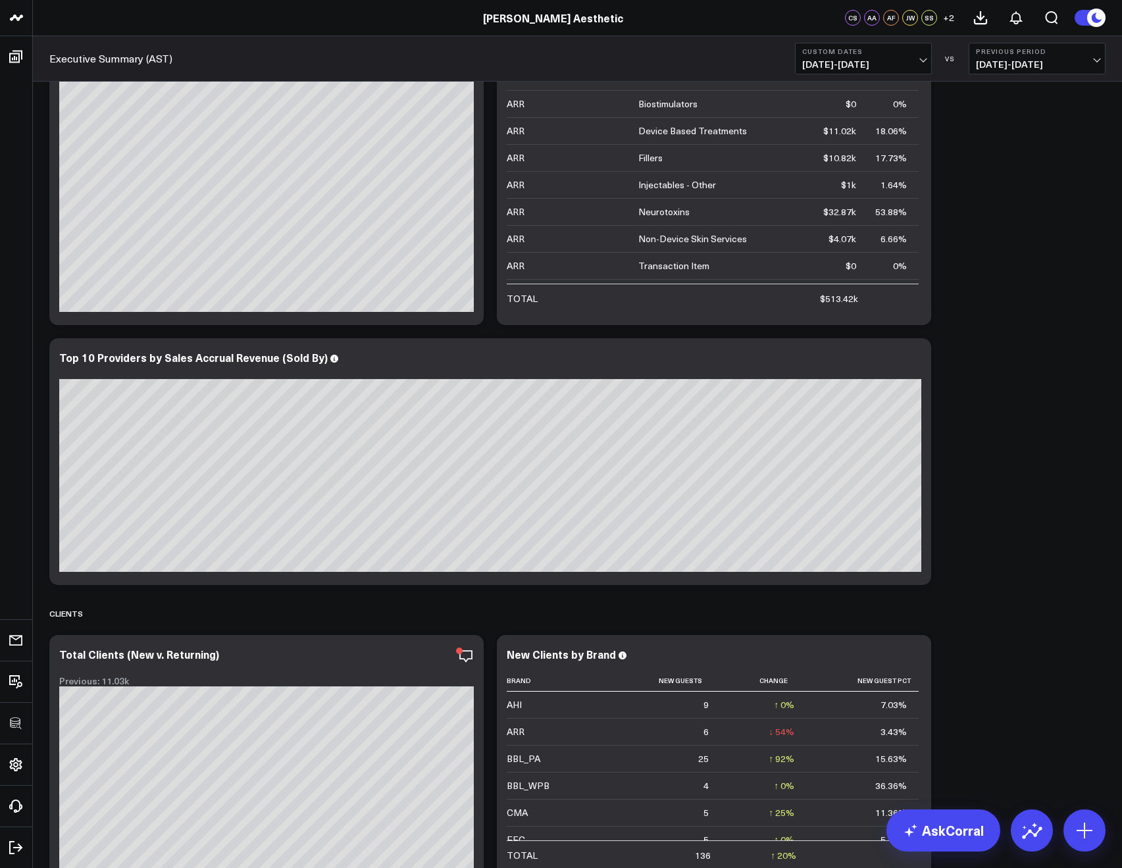
scroll to position [7558, 0]
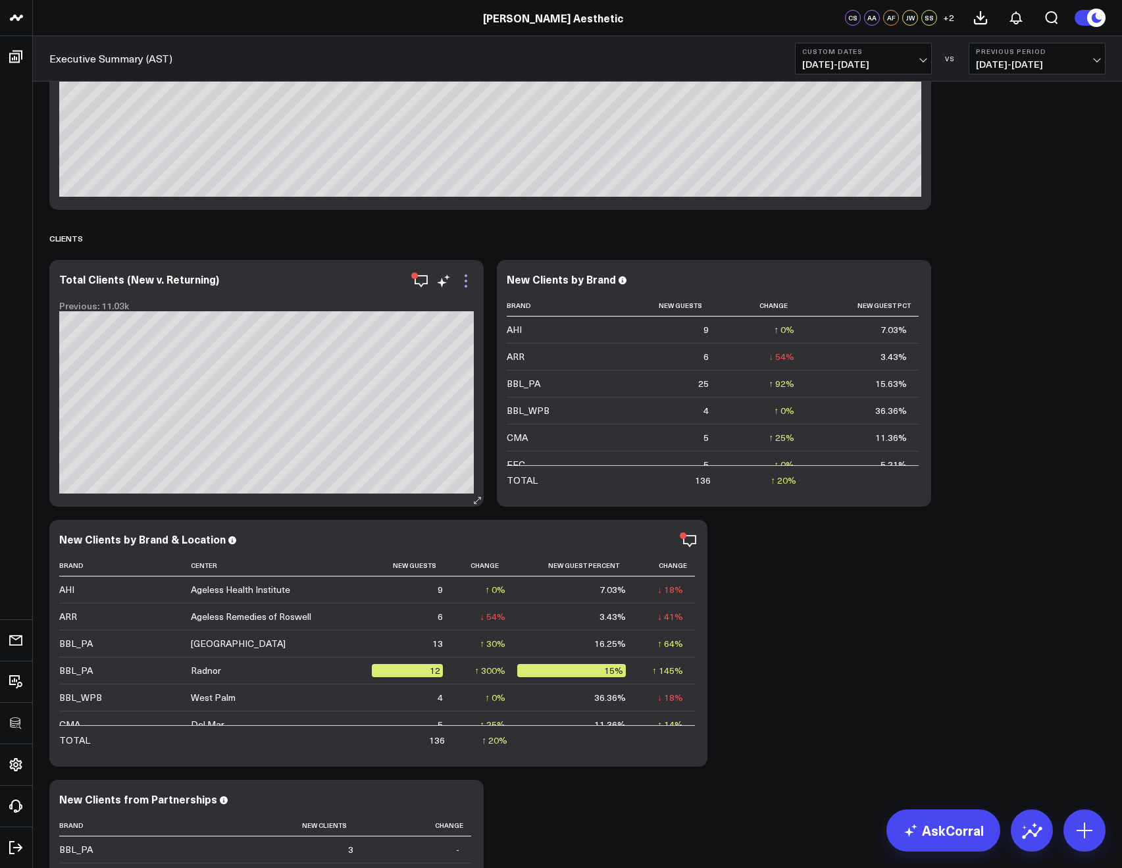
click at [462, 288] on icon at bounding box center [466, 281] width 16 height 16
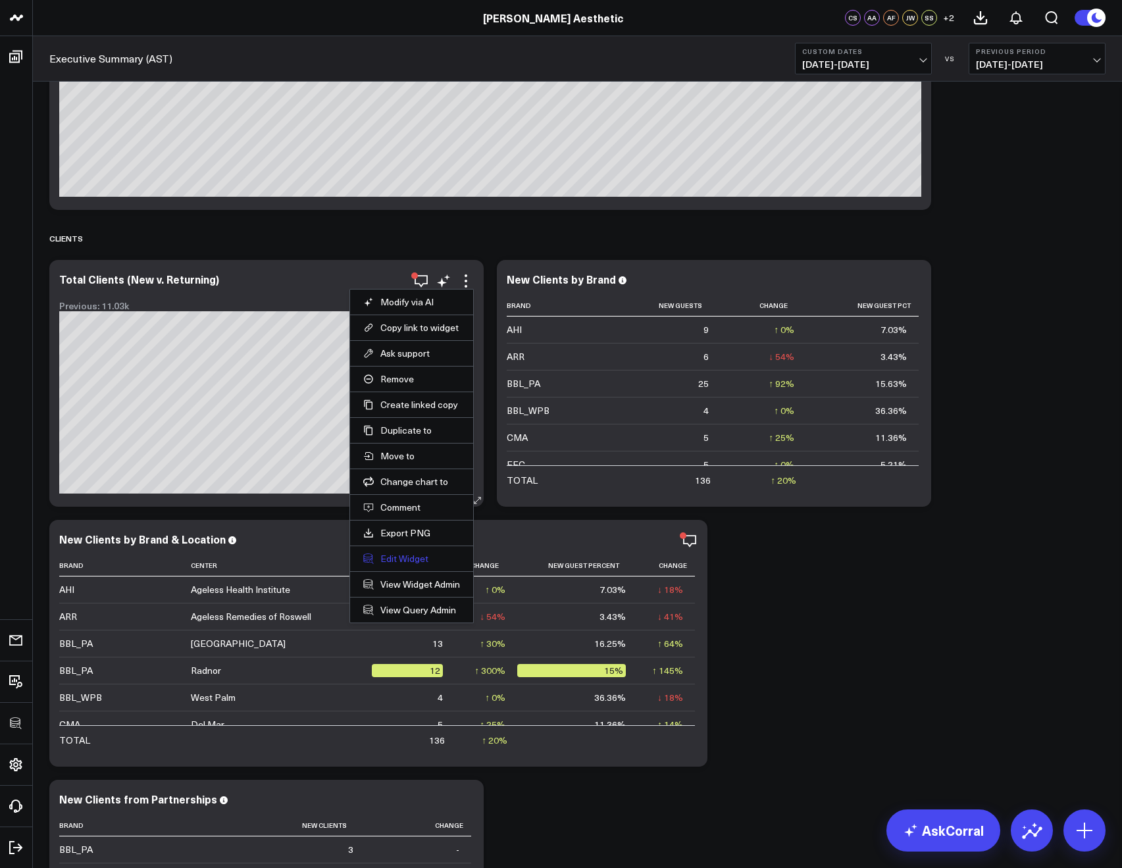
click at [401, 557] on button "Edit Widget" at bounding box center [411, 559] width 97 height 12
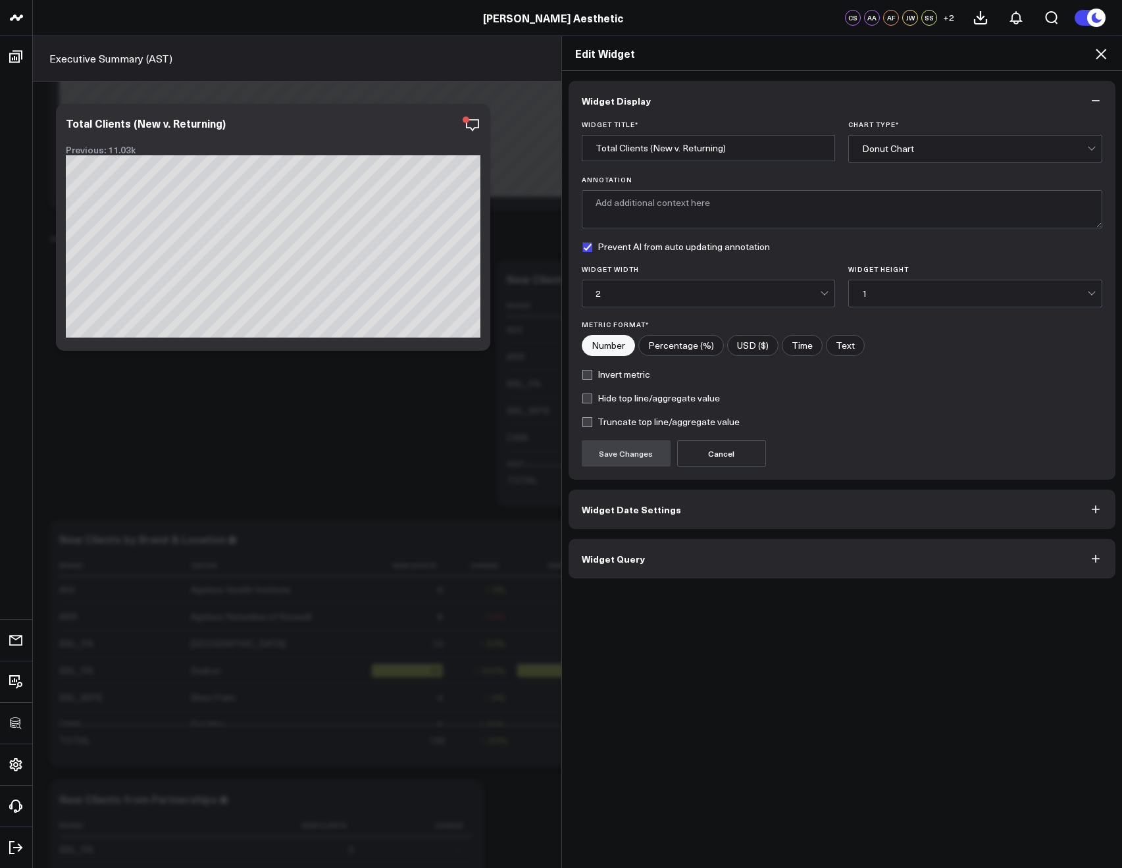
click at [624, 572] on button "Widget Query" at bounding box center [841, 558] width 547 height 39
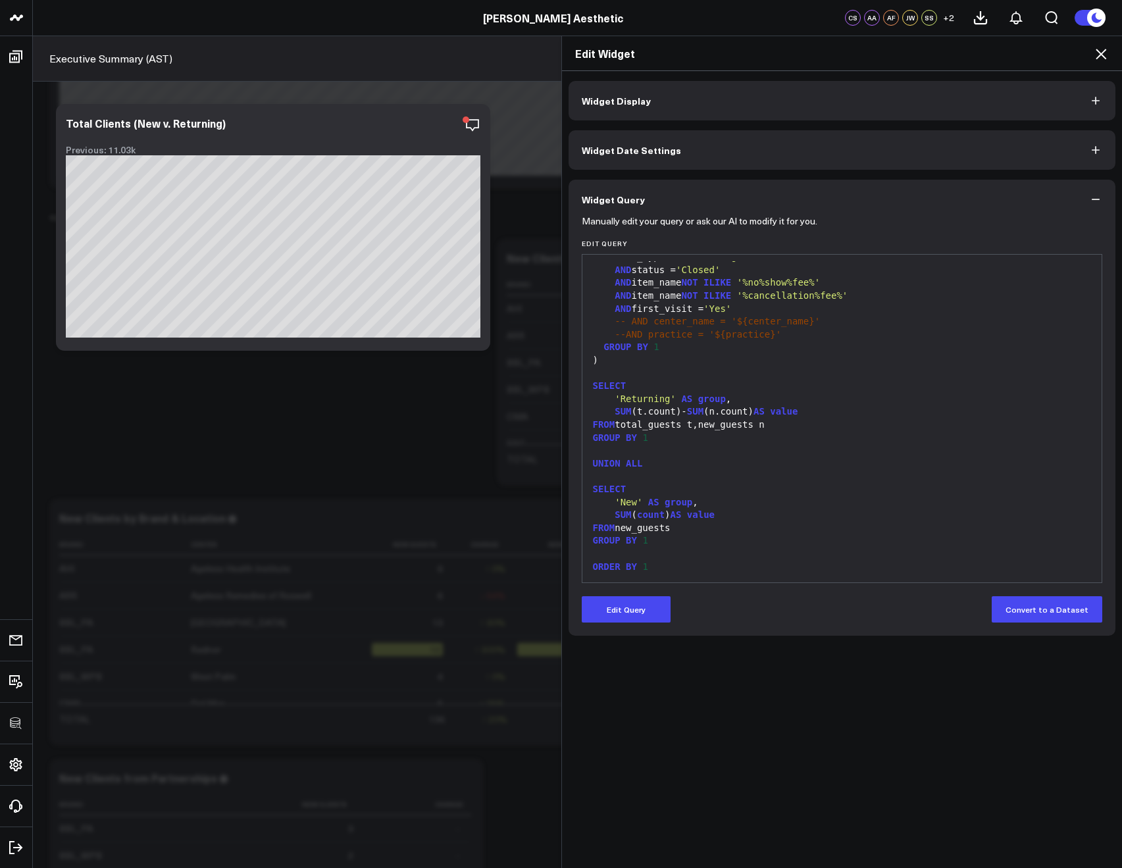
scroll to position [7585, 0]
click at [1097, 59] on icon at bounding box center [1101, 54] width 16 height 16
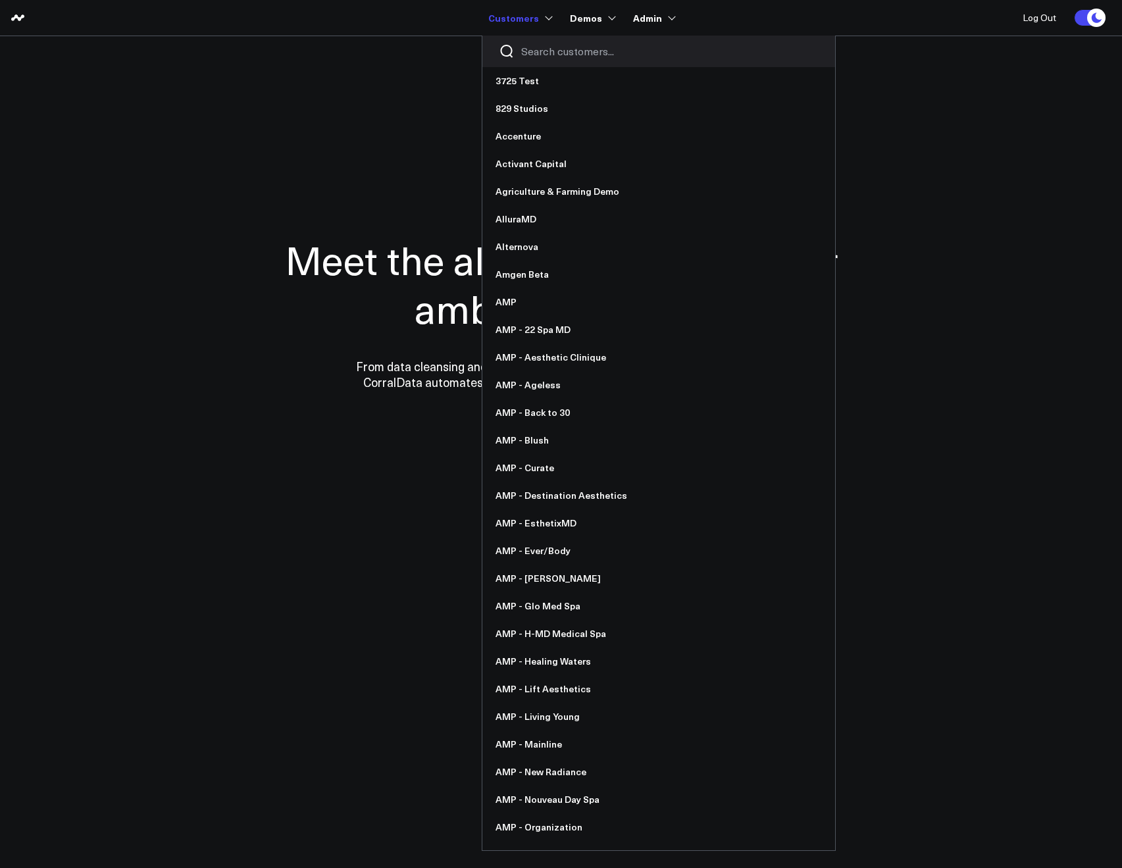
click at [539, 53] on input "Search customers input" at bounding box center [669, 51] width 297 height 14
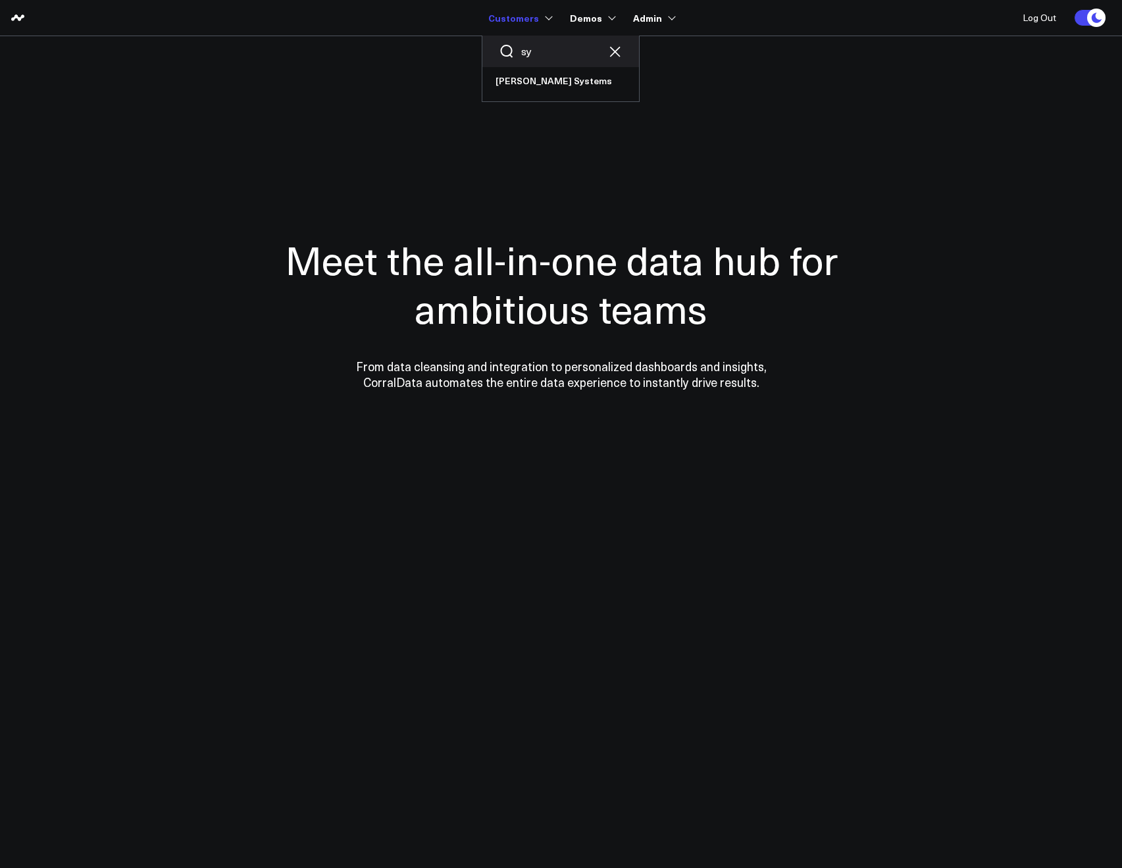
type input "s"
type input "c"
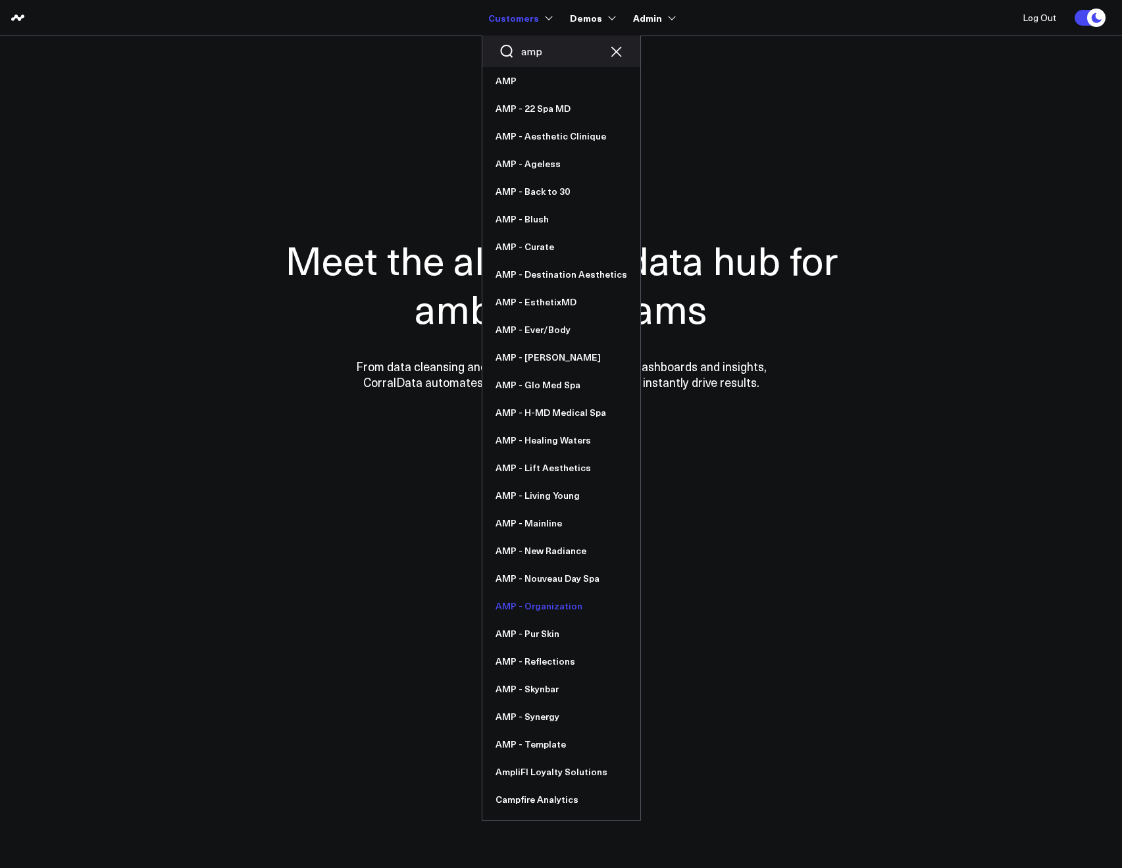
type input "amp"
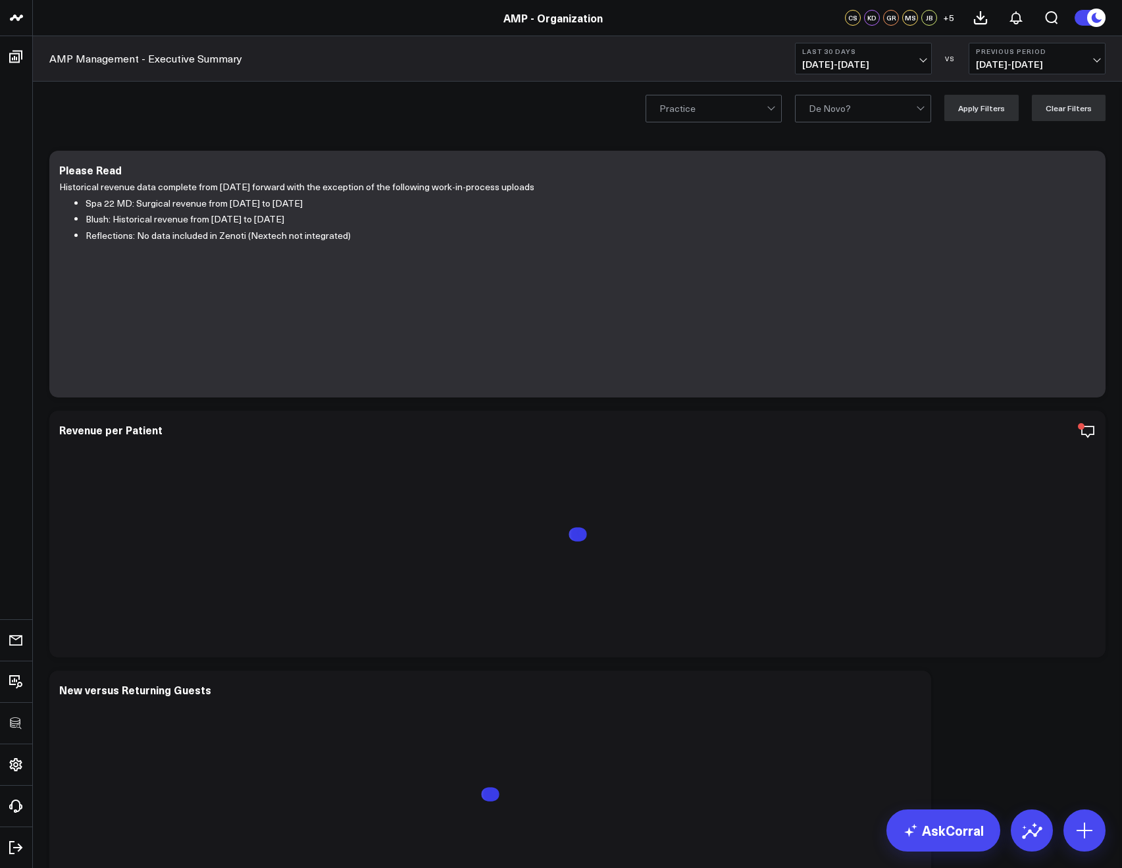
click at [568, 101] on div "Practice De Novo? Apply Filters Clear Filters" at bounding box center [577, 108] width 1089 height 53
drag, startPoint x: 835, startPoint y: 50, endPoint x: 830, endPoint y: 62, distance: 12.7
click at [835, 50] on b "Last 30 Days" at bounding box center [863, 51] width 122 height 8
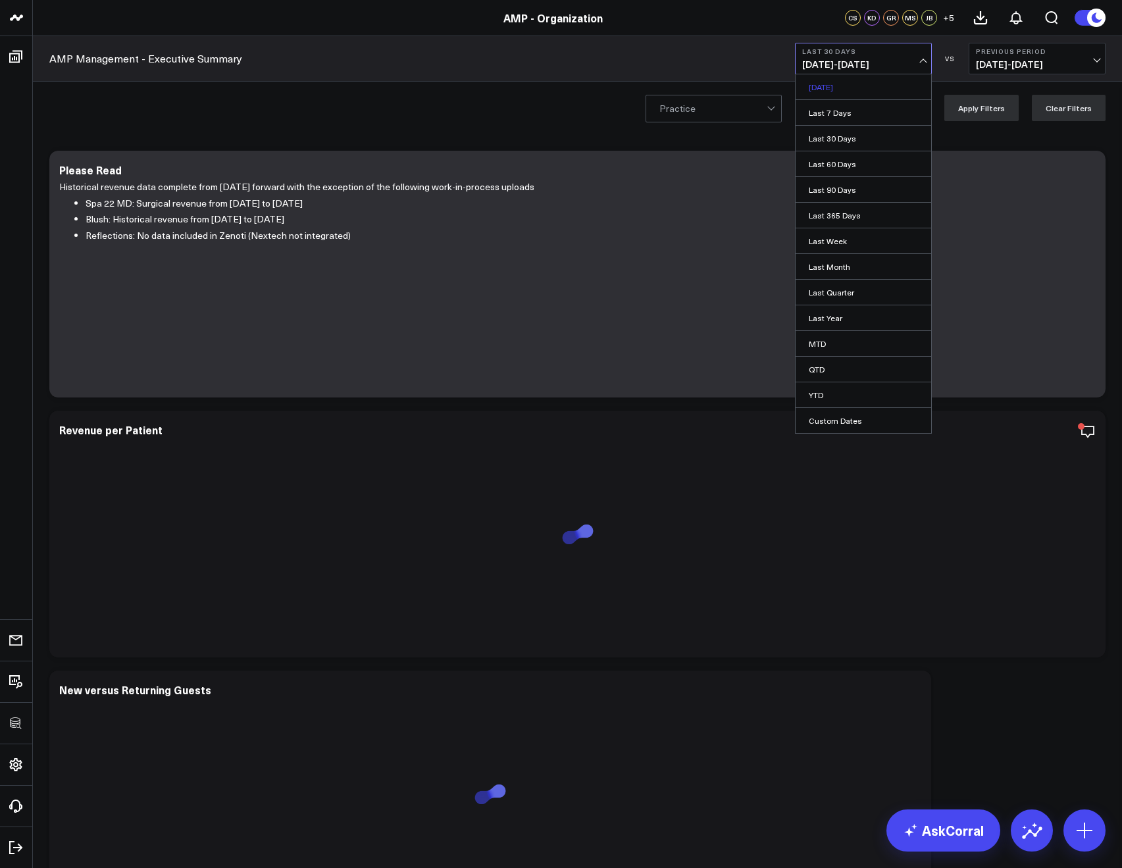
click at [831, 80] on link "[DATE]" at bounding box center [863, 86] width 136 height 25
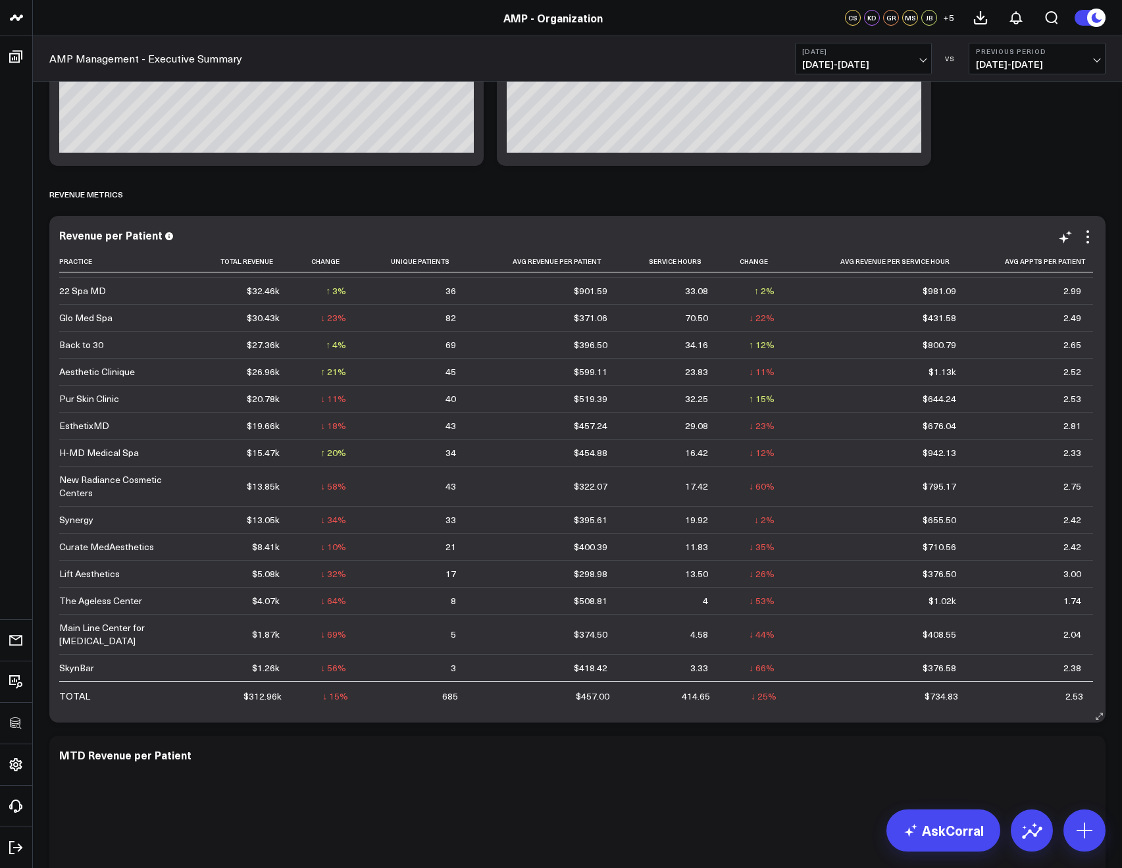
scroll to position [2372, 0]
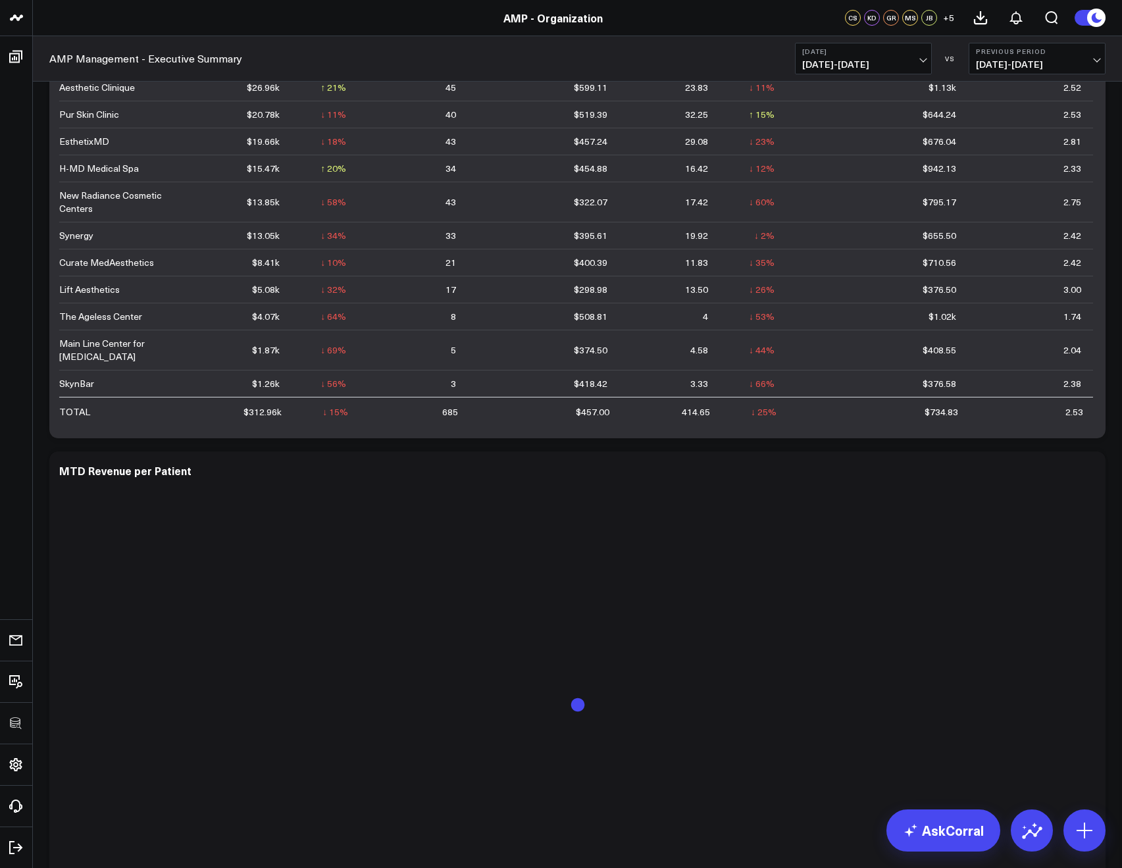
click at [59, 28] on header "3725 Test 829 Studios Accenture Activant Capital Agriculture & Farming Demo All…" at bounding box center [561, 18] width 1122 height 36
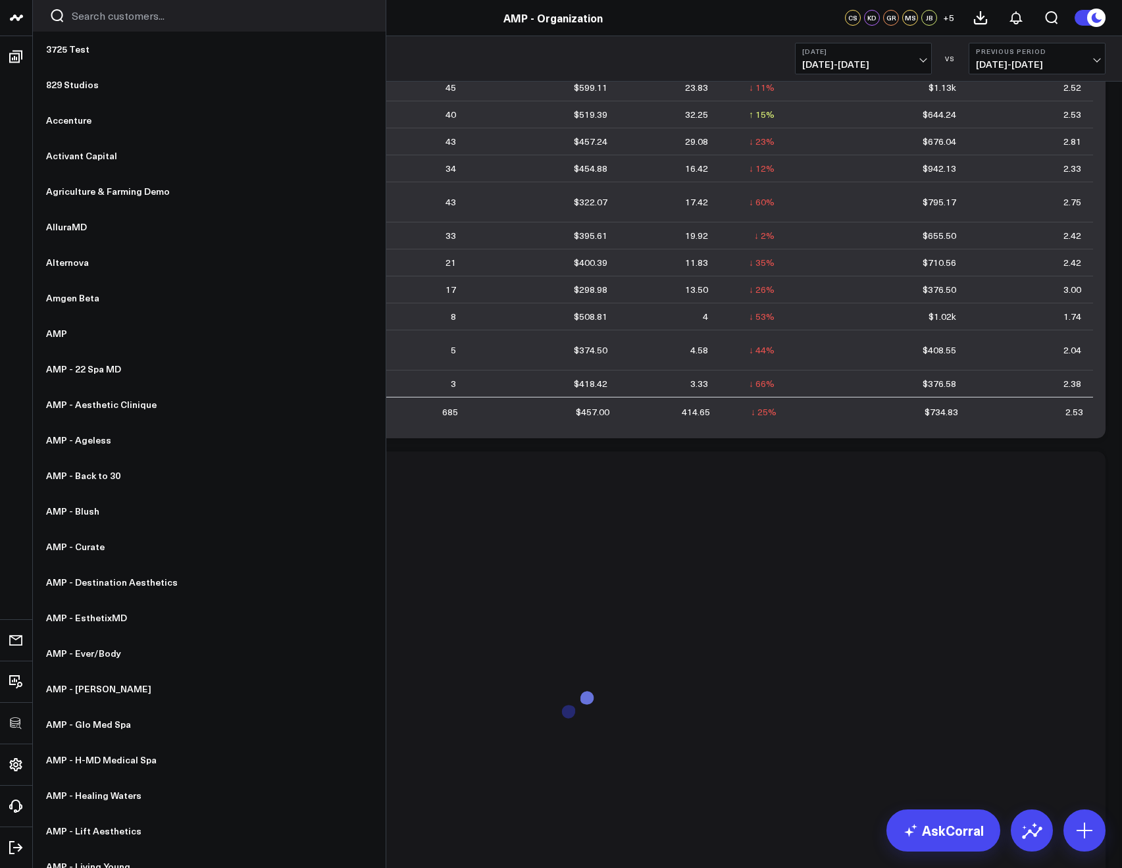
click at [116, 14] on input "Search customers input" at bounding box center [220, 16] width 297 height 14
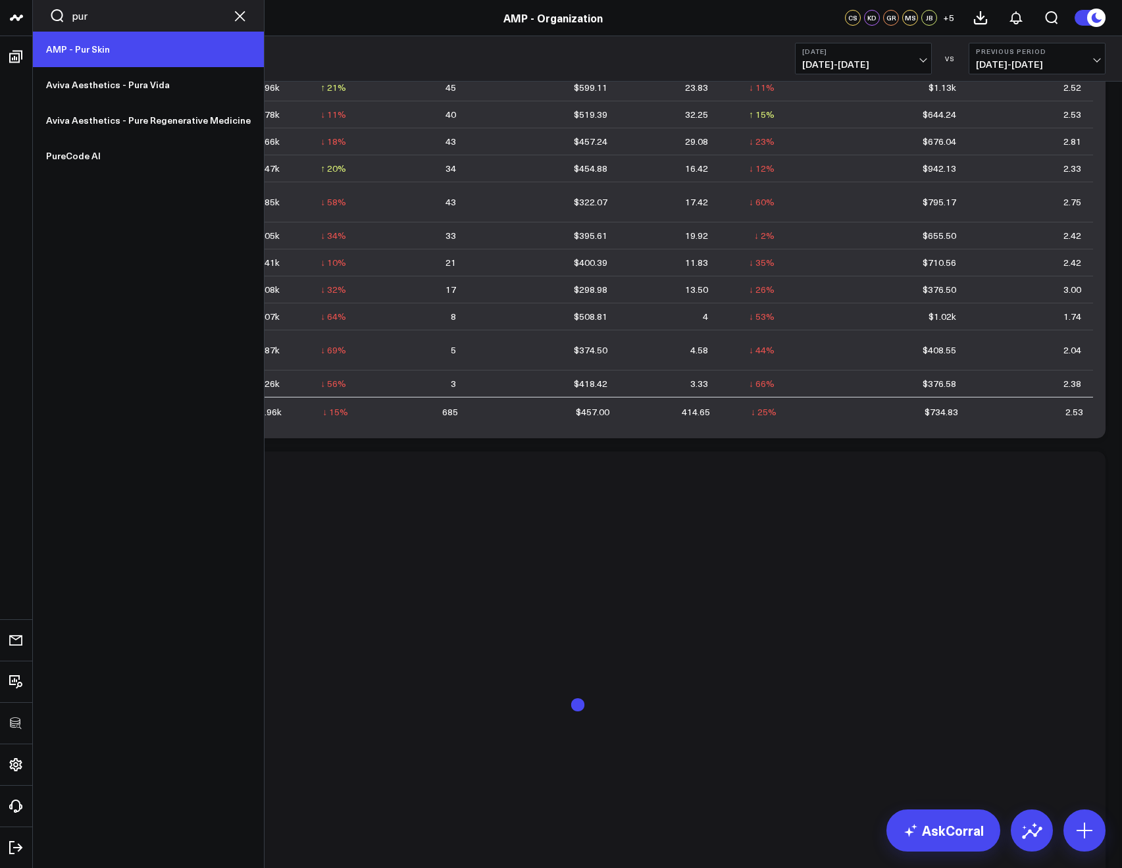
type input "pur"
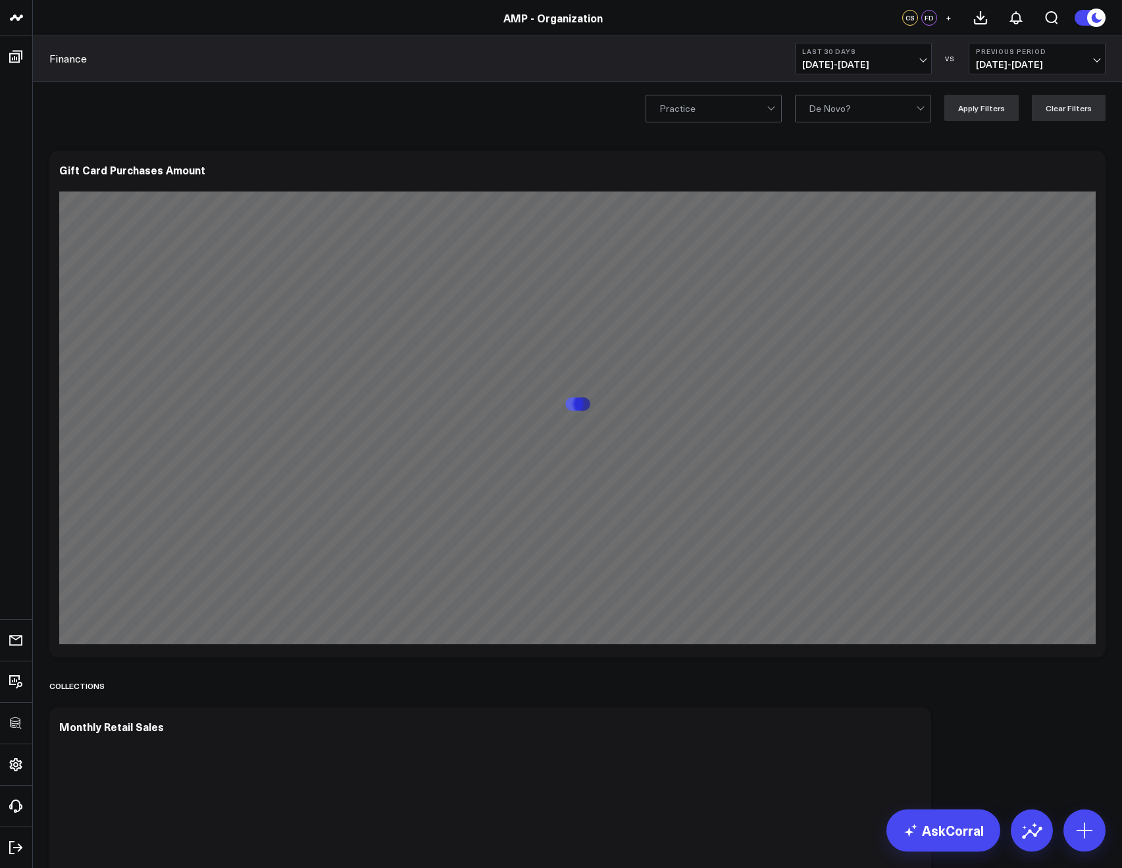
click at [834, 53] on b "Last 30 Days" at bounding box center [863, 51] width 122 height 8
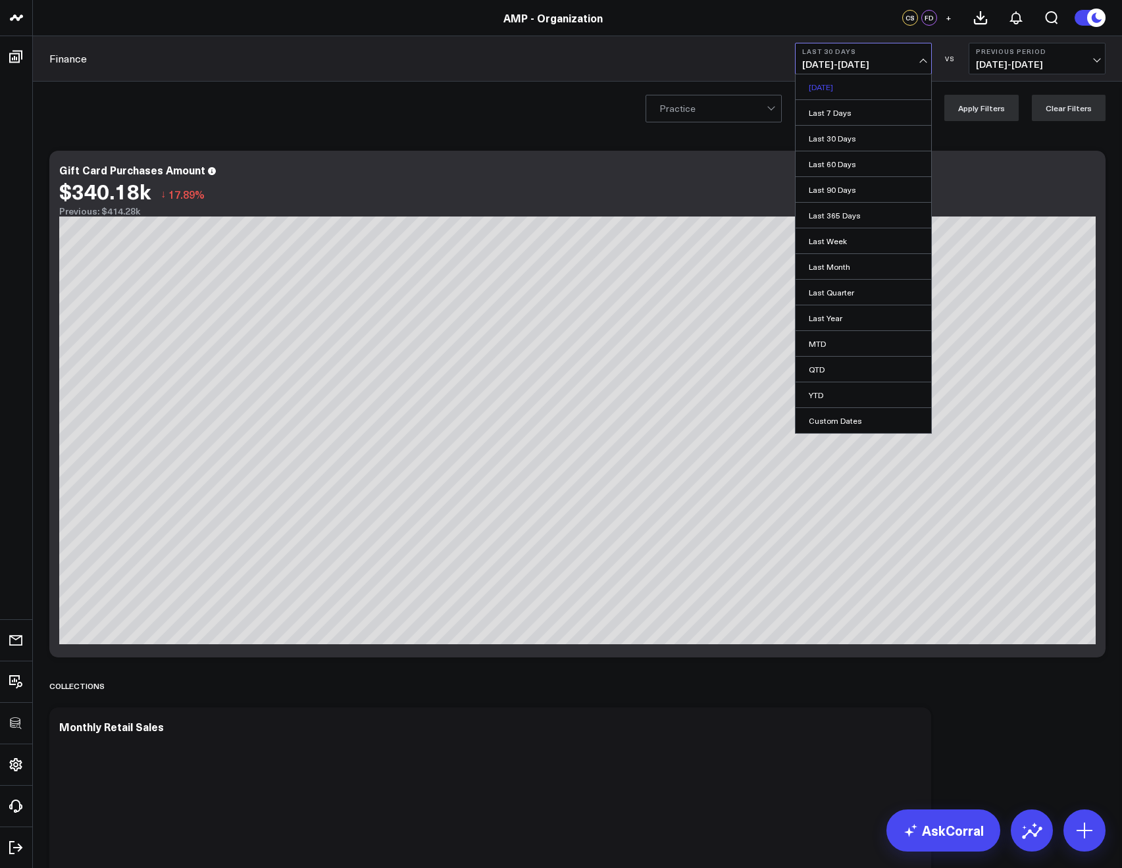
click at [827, 81] on link "[DATE]" at bounding box center [863, 86] width 136 height 25
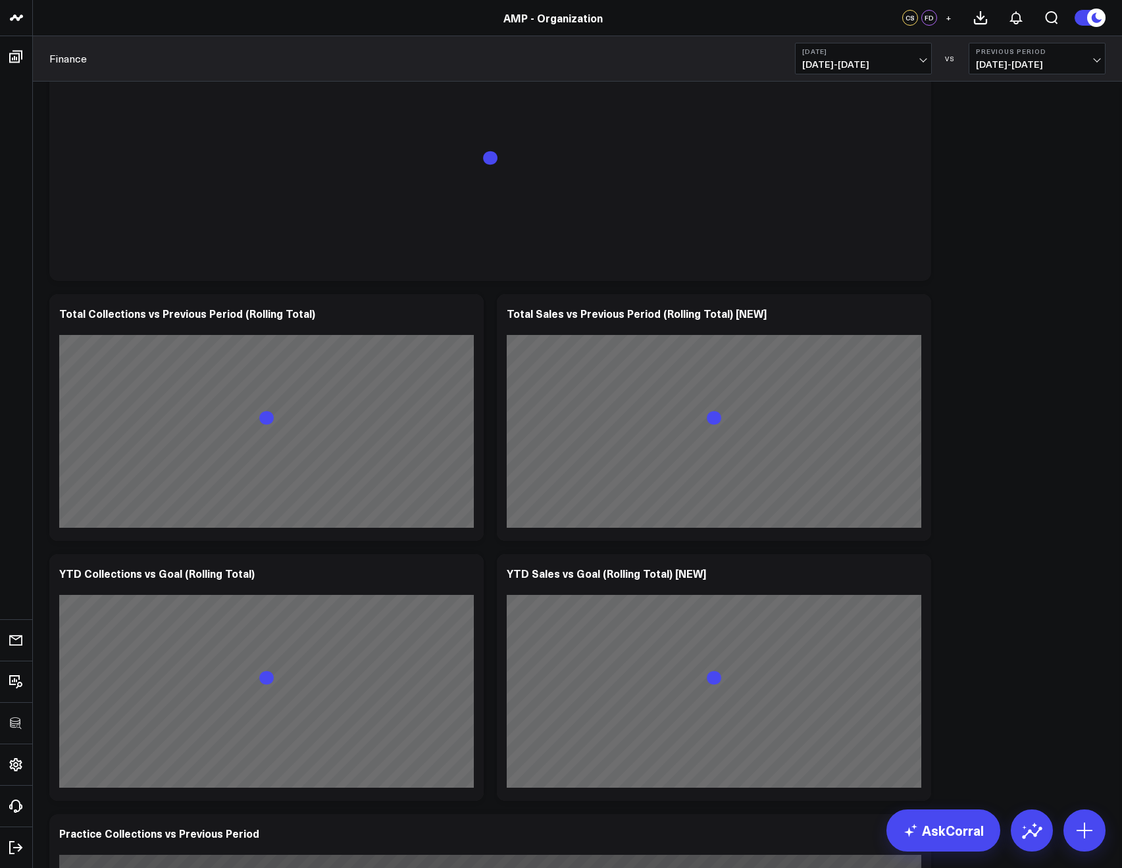
scroll to position [1776, 0]
